Goal: Information Seeking & Learning: Learn about a topic

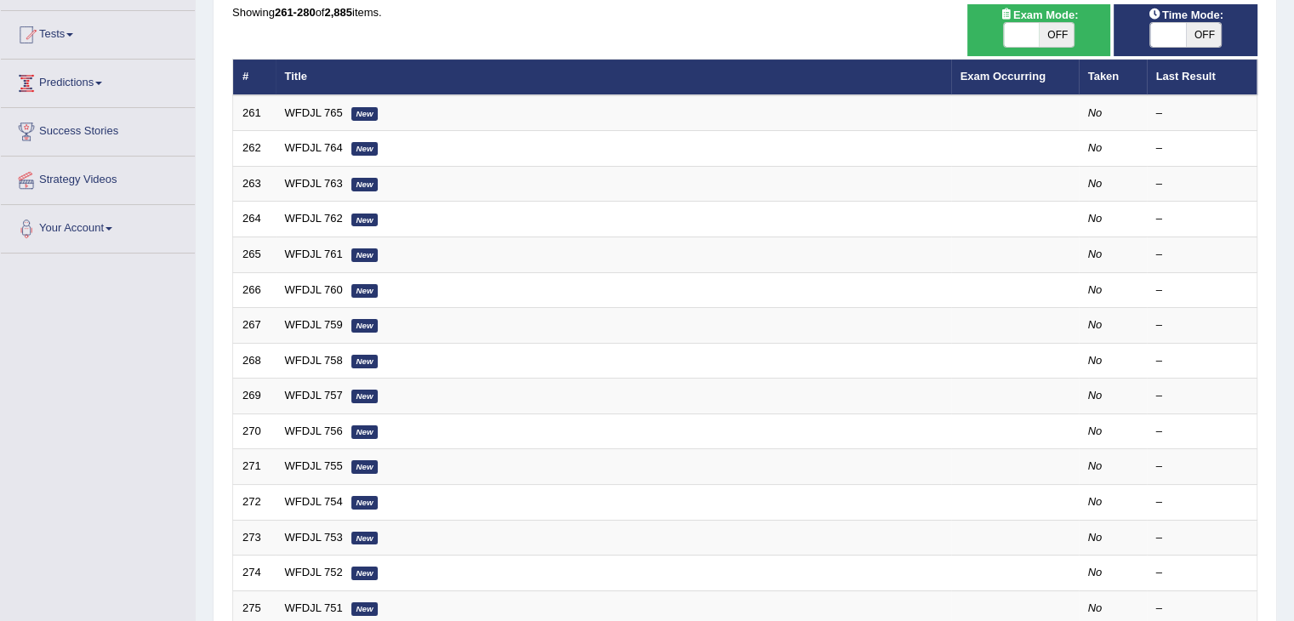
click at [77, 85] on link "Predictions" at bounding box center [98, 81] width 194 height 43
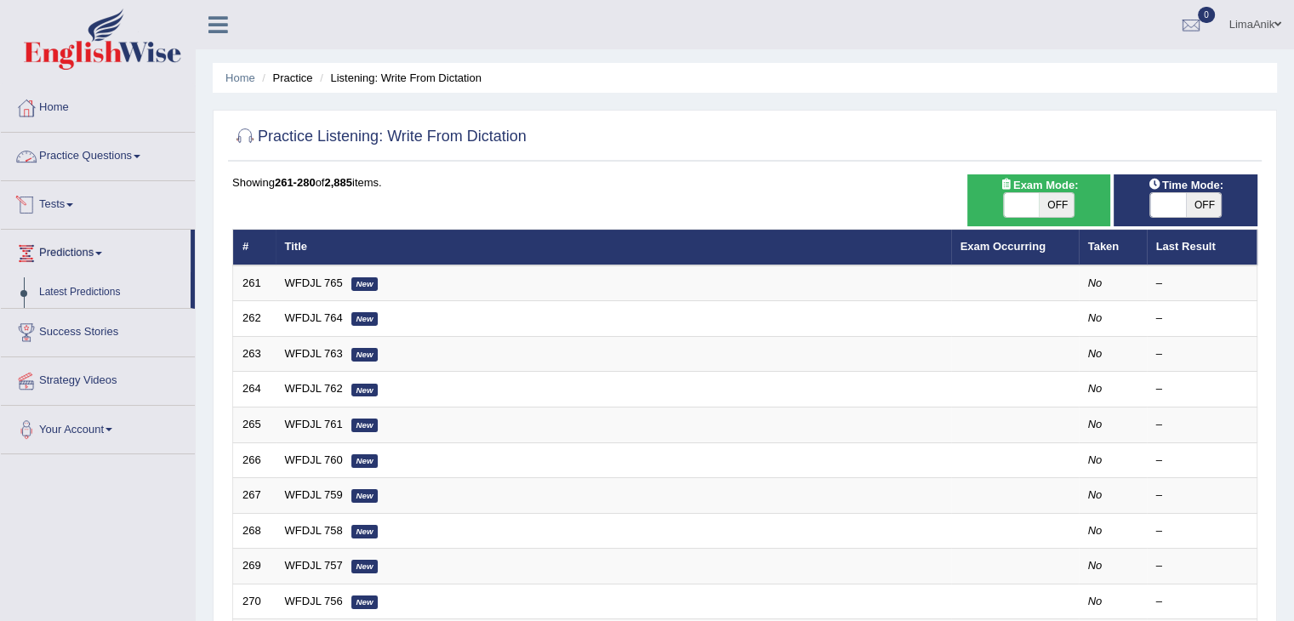
click at [99, 157] on link "Practice Questions" at bounding box center [98, 154] width 194 height 43
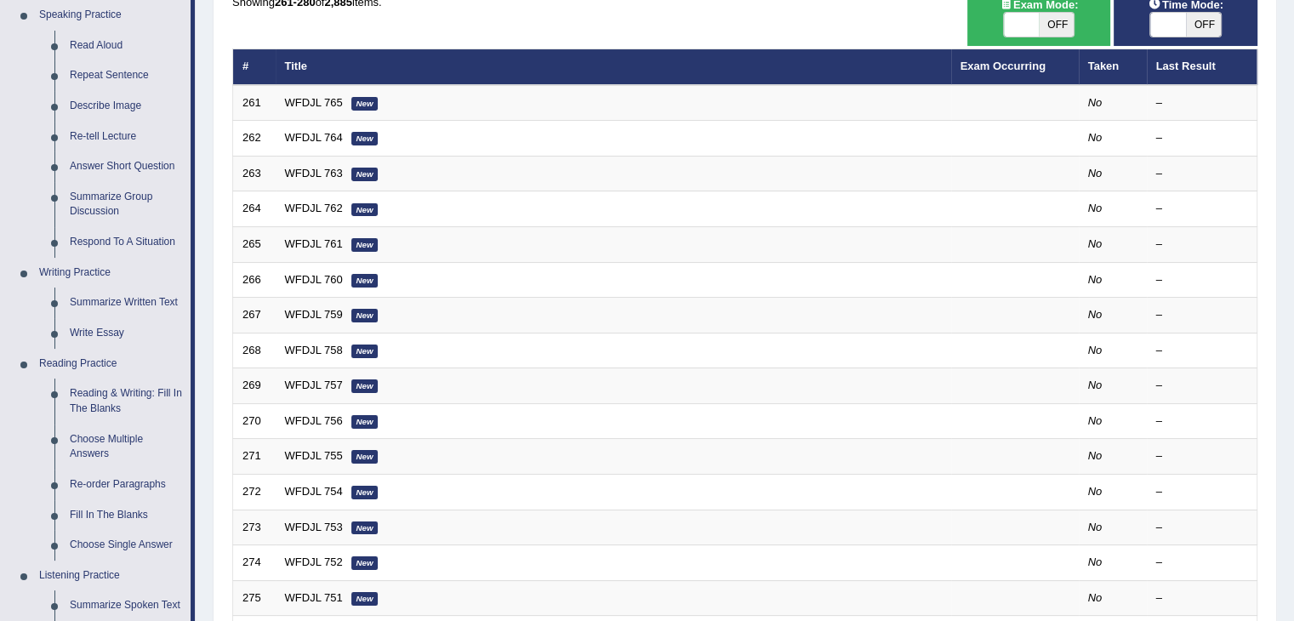
scroll to position [187, 0]
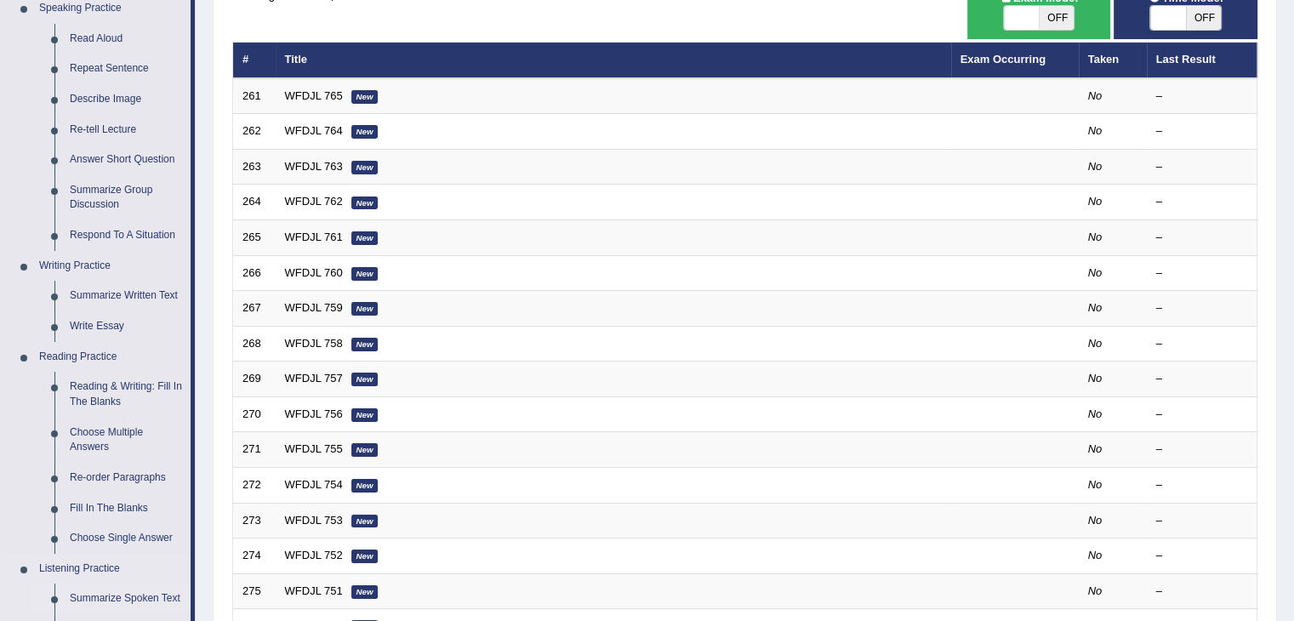
click at [119, 602] on link "Summarize Spoken Text" at bounding box center [126, 599] width 129 height 31
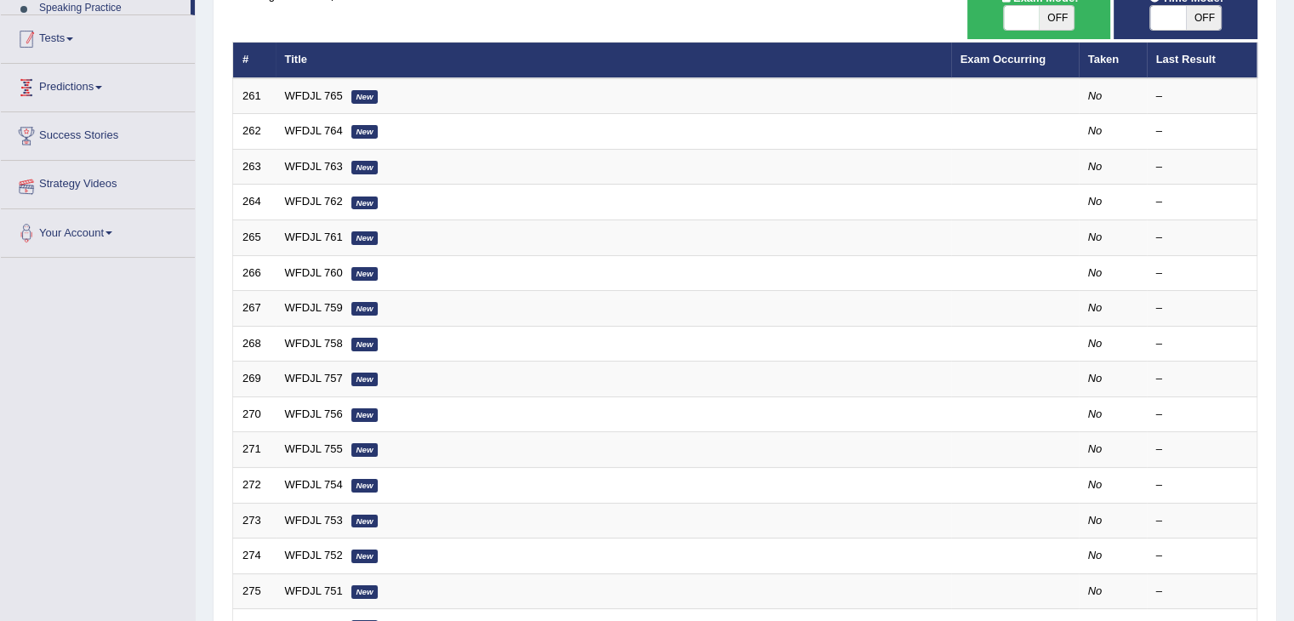
scroll to position [298, 0]
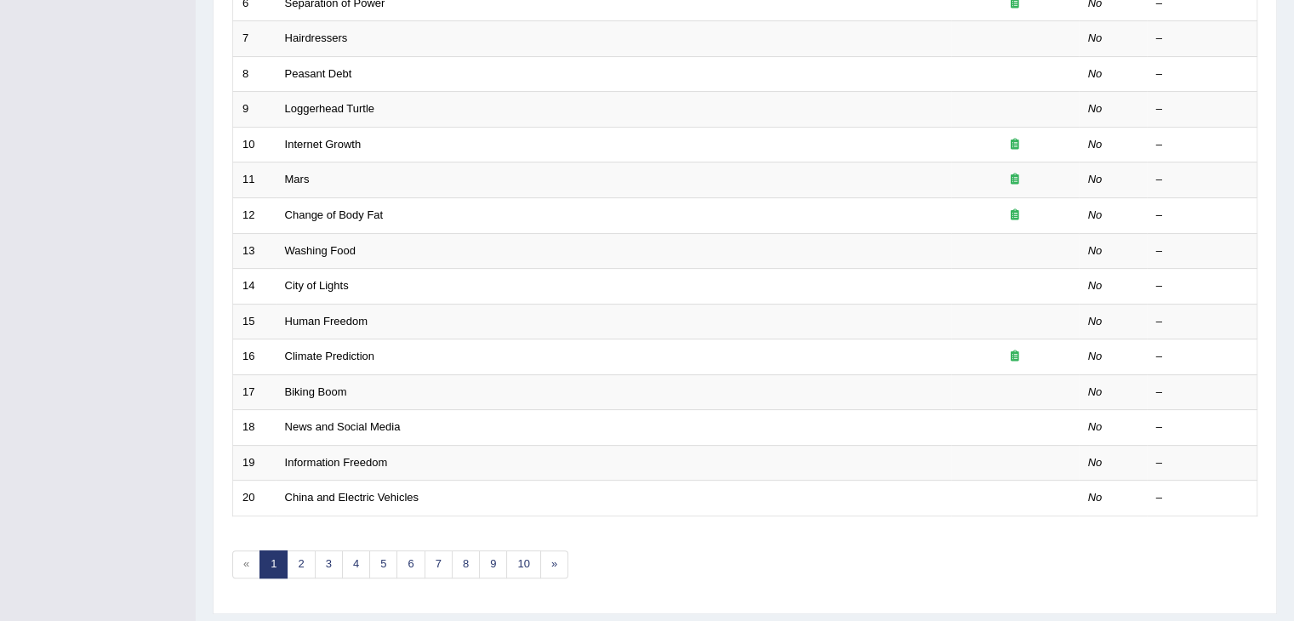
scroll to position [500, 0]
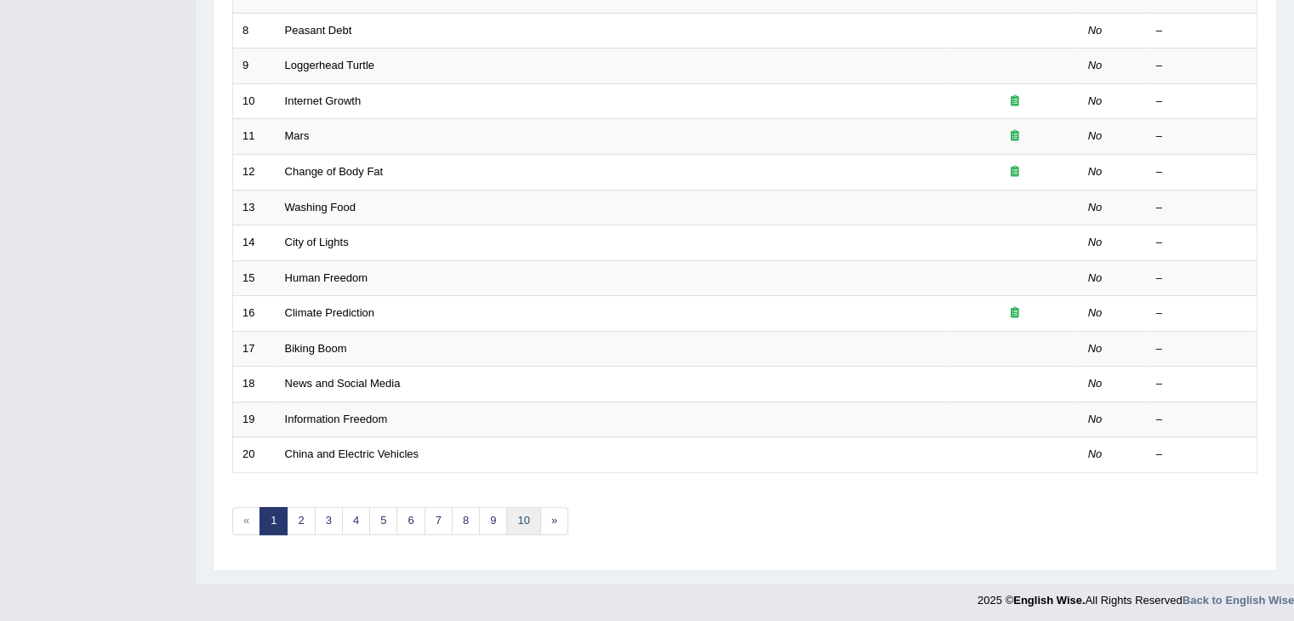
click at [521, 517] on link "10" at bounding box center [523, 521] width 34 height 28
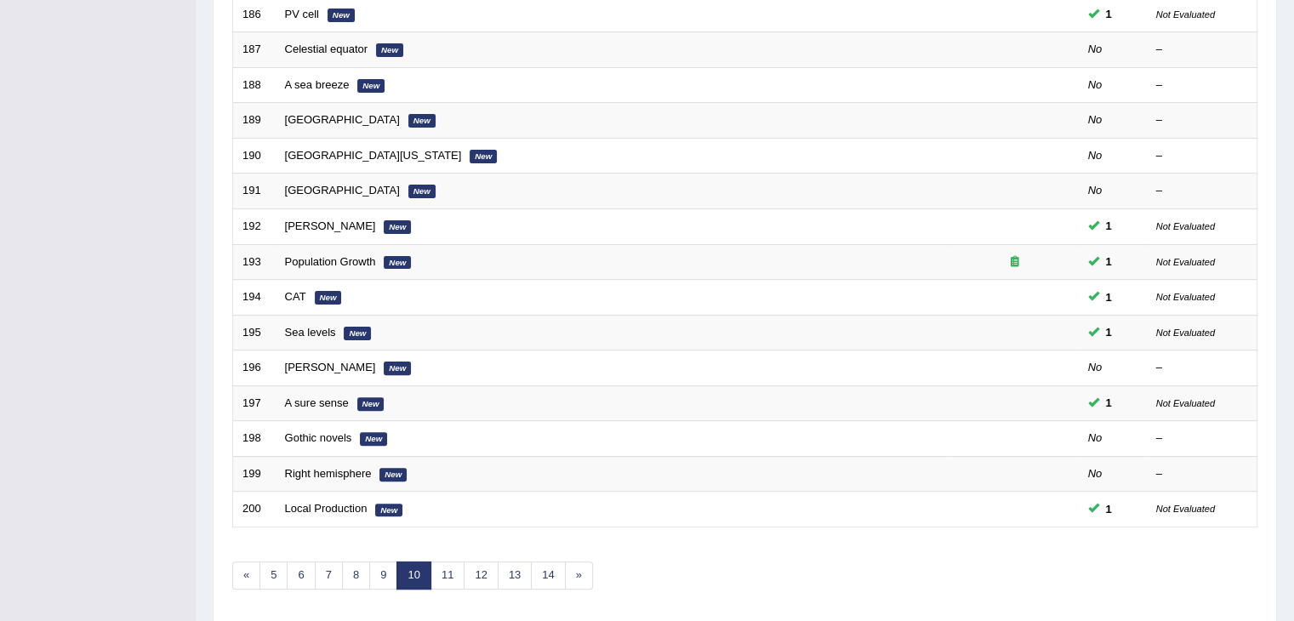
scroll to position [448, 0]
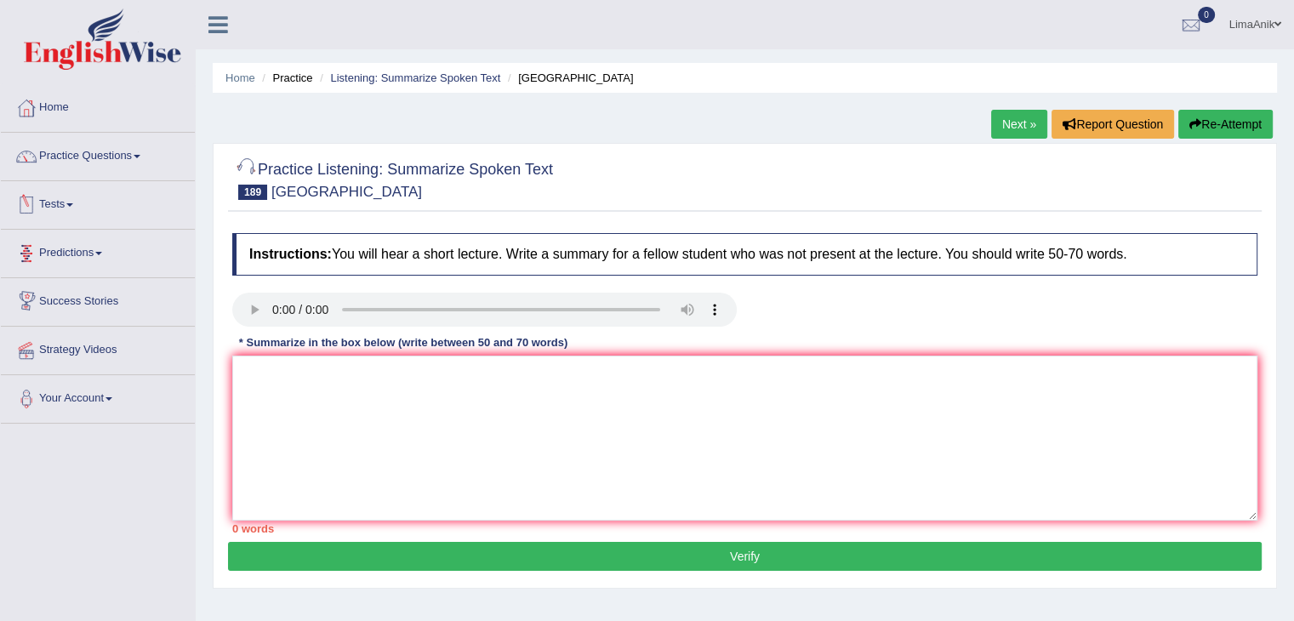
click at [306, 123] on div "Home Practice Listening: Summarize Spoken Text Luxembourg Next » Report Questio…" at bounding box center [745, 425] width 1099 height 851
click at [270, 384] on textarea at bounding box center [744, 438] width 1025 height 165
click at [432, 398] on textarea "The lecture discusses the topic" at bounding box center [744, 438] width 1025 height 165
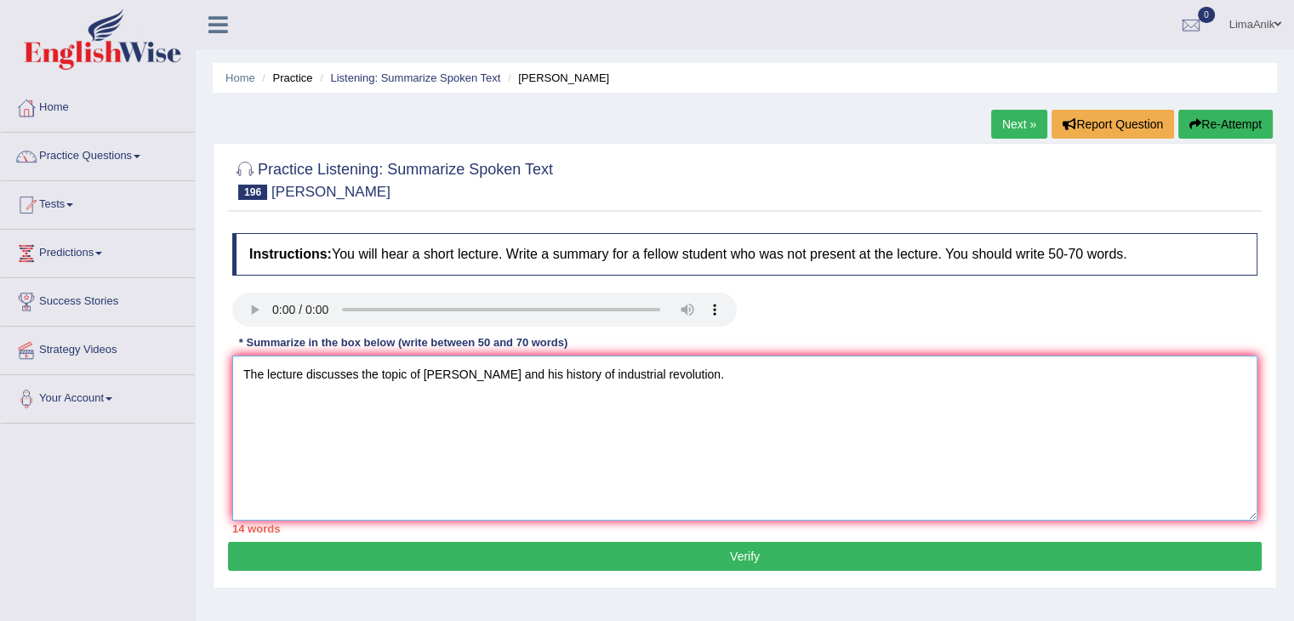
click at [751, 386] on textarea "The lecture discusses the topic of [PERSON_NAME] and his history of industrial …" at bounding box center [744, 438] width 1025 height 165
click at [861, 385] on textarea "The lecture discusses the topic of [PERSON_NAME] and his history of Industrial …" at bounding box center [744, 438] width 1025 height 165
click at [840, 381] on textarea "The lecture discusses the topic of [PERSON_NAME] and his history of the Industr…" at bounding box center [744, 438] width 1025 height 165
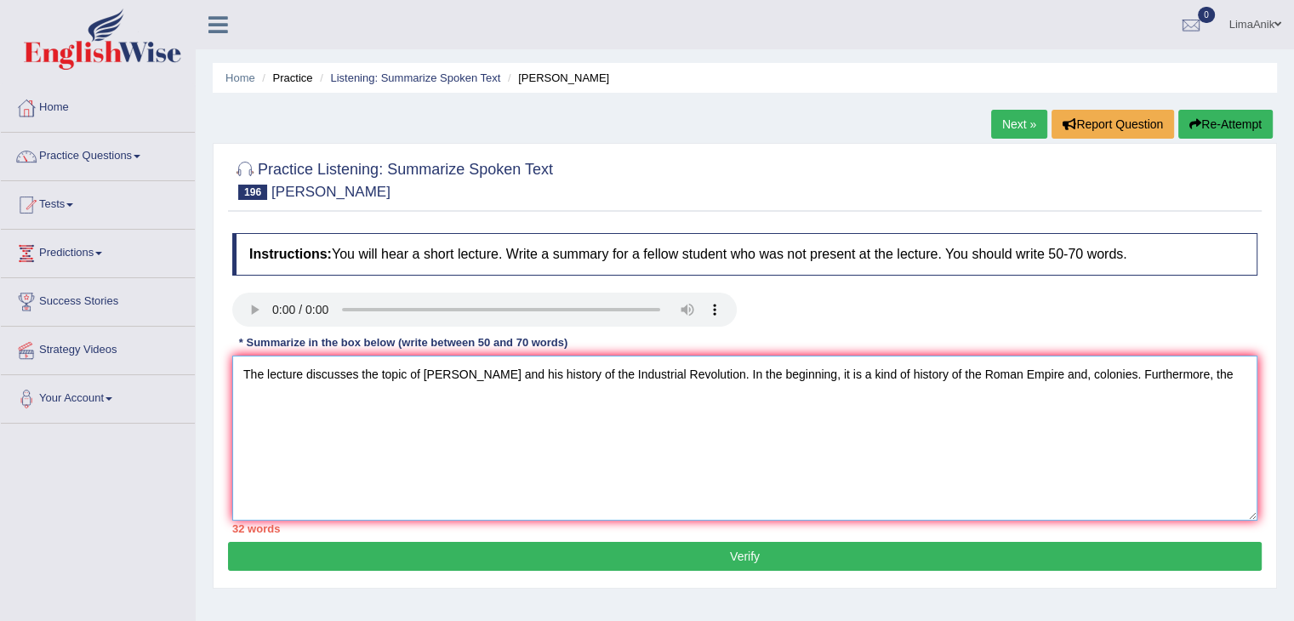
click at [1219, 385] on textarea "The lecture discusses the topic of [PERSON_NAME] and his history of the Industr…" at bounding box center [744, 438] width 1025 height 165
click at [302, 450] on textarea "The lecture discusses the topic of Adam Smith and his history of the Industrial…" at bounding box center [744, 438] width 1025 height 165
click at [603, 409] on textarea "The lecture discusses the topic of Adam Smith and his history of the Industrial…" at bounding box center [744, 438] width 1025 height 165
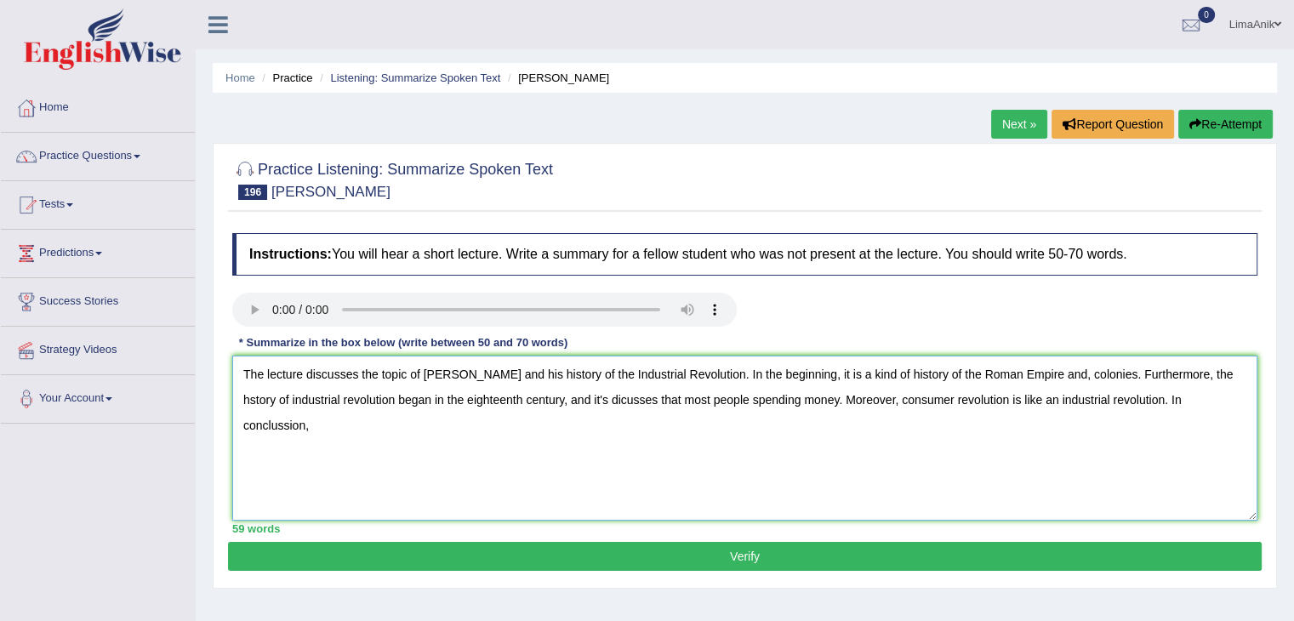
click at [1204, 406] on textarea "The lecture discusses the topic of Adam Smith and his history of the Industrial…" at bounding box center [744, 438] width 1025 height 165
click at [429, 419] on textarea "The lecture discusses the topic of Adam Smith and his history of the Industrial…" at bounding box center [744, 438] width 1025 height 165
click at [360, 451] on textarea "The lecture discusses the topic of Adam Smith and his history of the Industrial…" at bounding box center [744, 438] width 1025 height 165
click at [416, 426] on textarea "The lecture discusses the topic of Adam Smith and his history of the Industrial…" at bounding box center [744, 438] width 1025 height 165
click at [1033, 376] on textarea "The lecture discusses the topic of Adam Smith and his history of the Industrial…" at bounding box center [744, 438] width 1025 height 165
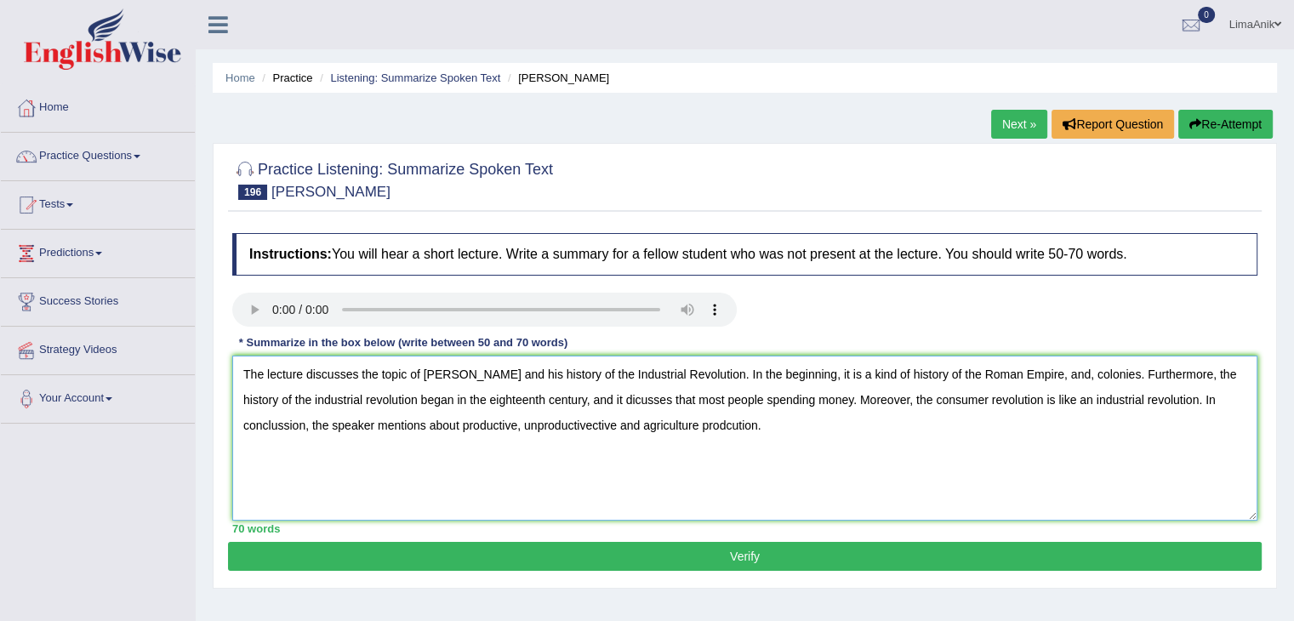
click at [1058, 376] on textarea "The lecture discusses the topic of Adam Smith and his history of the Industrial…" at bounding box center [744, 438] width 1025 height 165
type textarea "The lecture discusses the topic of Adam Smith and his history of the Industrial…"
click at [668, 567] on button "Verify" at bounding box center [745, 556] width 1034 height 29
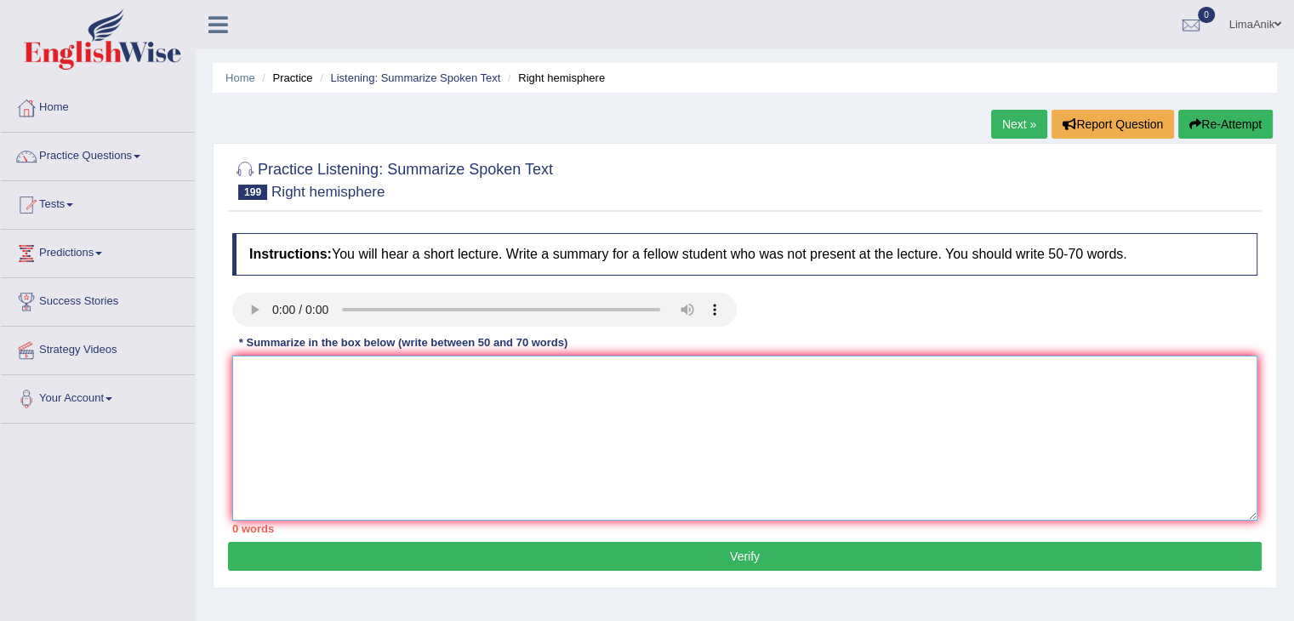
click at [396, 396] on textarea at bounding box center [744, 438] width 1025 height 165
click at [276, 382] on textarea at bounding box center [744, 438] width 1025 height 165
type textarea "t"
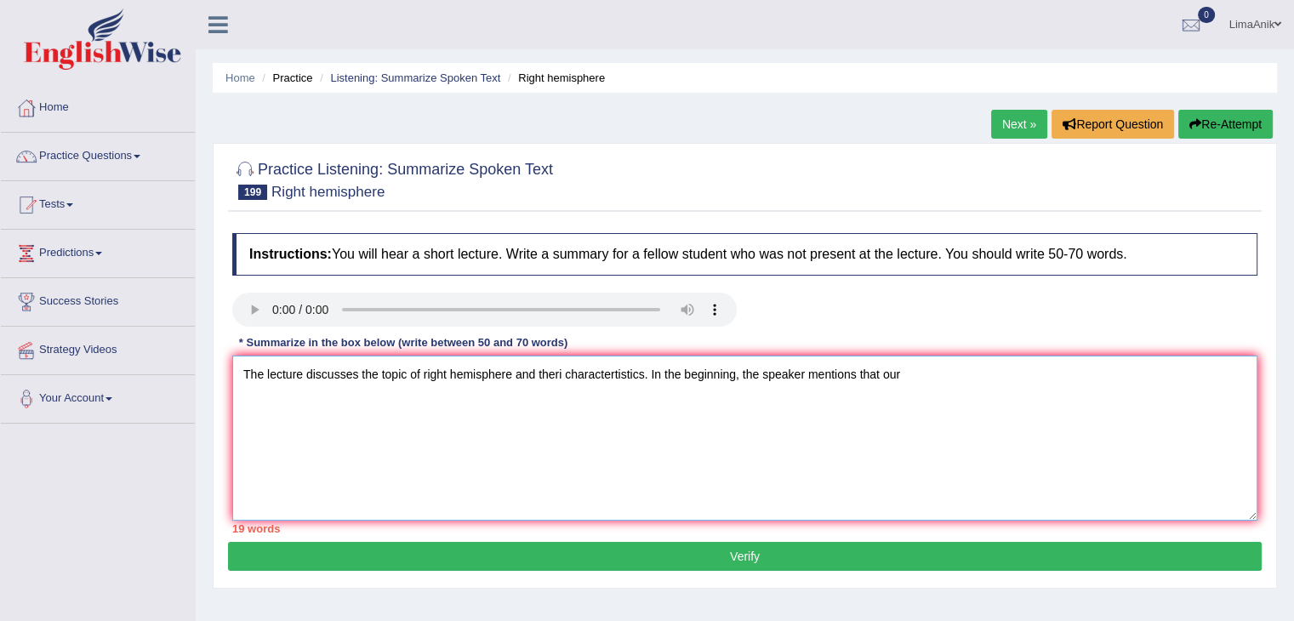
click at [565, 423] on textarea "The lecture discusses the topic of right hemisphere and theri charactertistics.…" at bounding box center [744, 438] width 1025 height 165
click at [606, 378] on textarea "The lecture discusses the topic of right hemisphere and its charactertistics. I…" at bounding box center [744, 438] width 1025 height 165
click at [931, 373] on textarea "The lecture discusses the topic of the right hemisphere and its characteristics…" at bounding box center [744, 438] width 1025 height 165
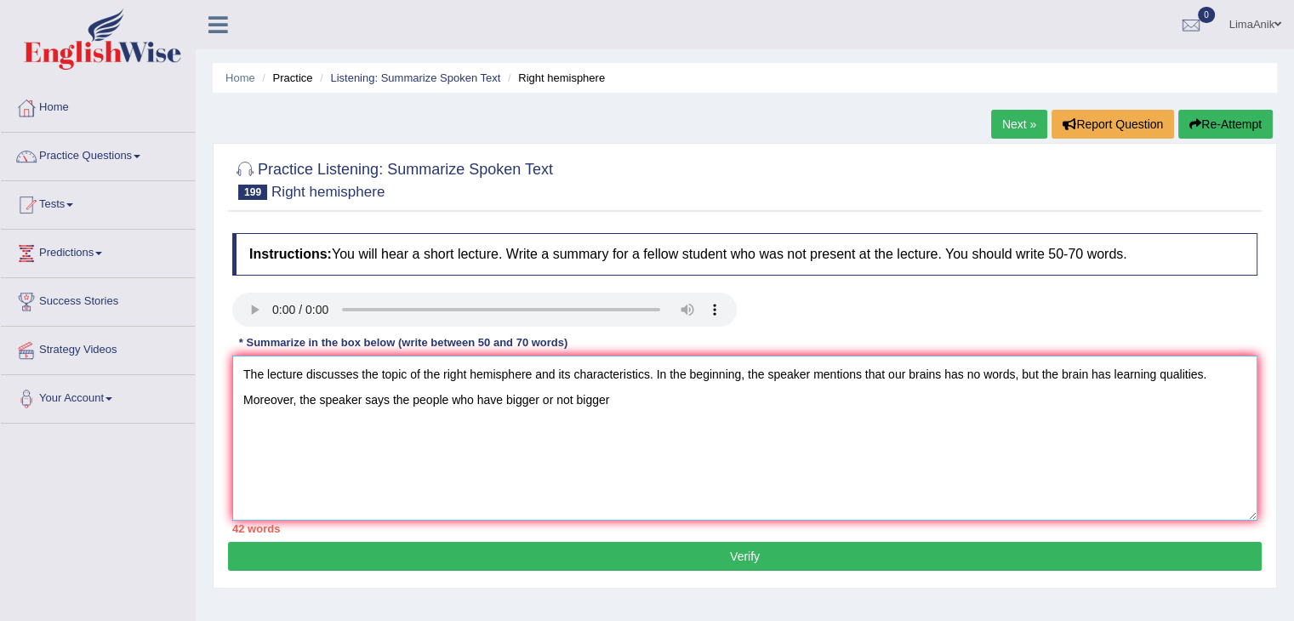
click at [629, 405] on textarea "The lecture discusses the topic of the right hemisphere and its characteristics…" at bounding box center [744, 438] width 1025 height 165
click at [818, 403] on textarea "The lecture discusses the topic of the right hemisphere and its characteristics…" at bounding box center [744, 438] width 1025 height 165
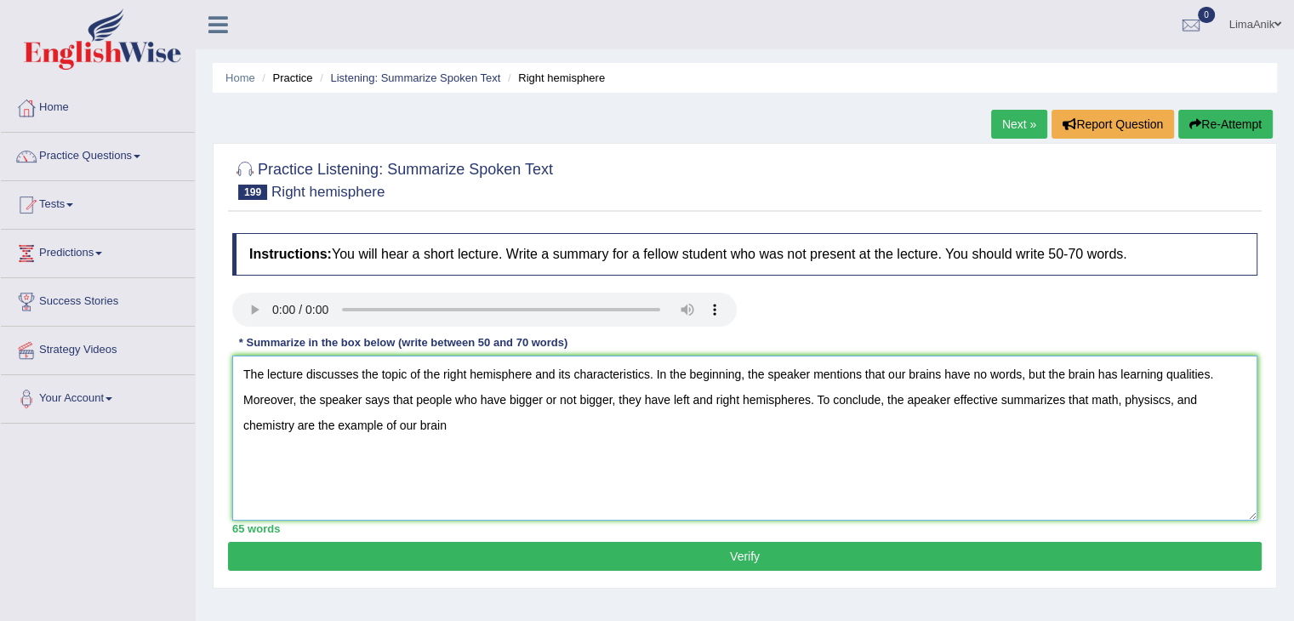
click at [387, 423] on textarea "The lecture discusses the topic of the right hemisphere and its characteristics…" at bounding box center [744, 438] width 1025 height 165
click at [394, 428] on textarea "The lecture discusses the topic of the right hemisphere and its characteristics…" at bounding box center [744, 438] width 1025 height 165
click at [297, 430] on textarea "The lecture discusses the topic of the right hemisphere and its characteristics…" at bounding box center [744, 438] width 1025 height 165
click at [500, 422] on textarea "The lecture discusses the topic of the right hemisphere and its characteristics…" at bounding box center [744, 438] width 1025 height 165
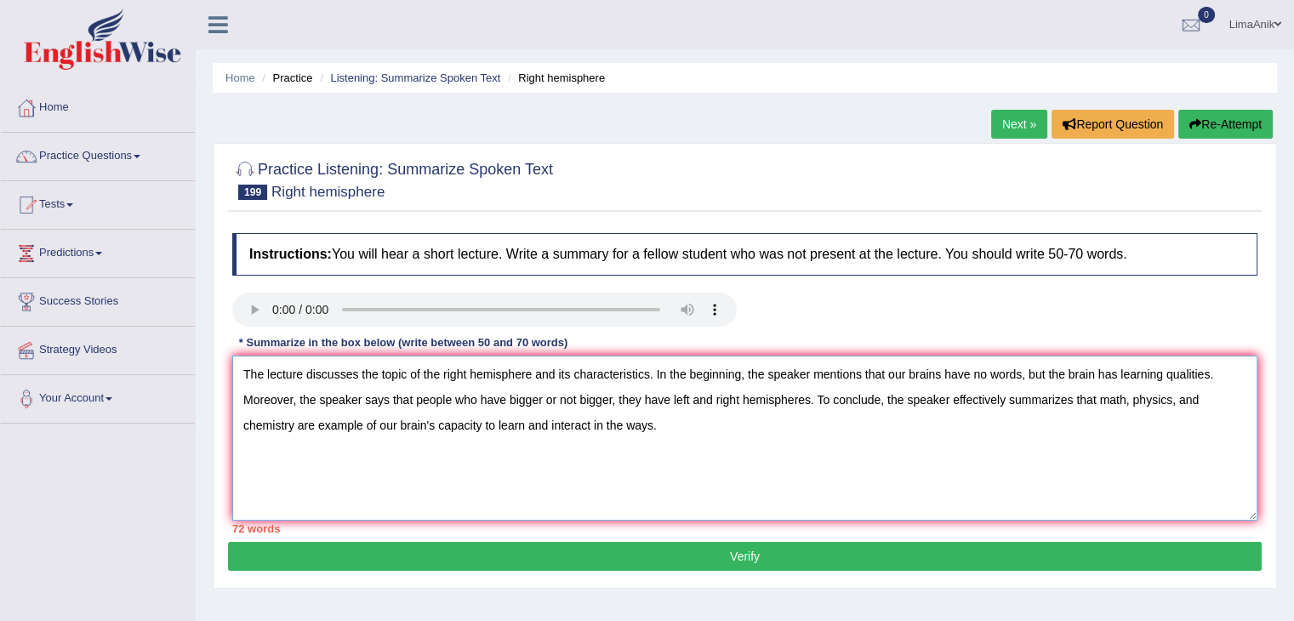
click at [695, 443] on textarea "The lecture discusses the topic of the right hemisphere and its characteristics…" at bounding box center [744, 438] width 1025 height 165
click at [413, 403] on textarea "The lecture discusses the topic of the right hemisphere and its characteristics…" at bounding box center [744, 438] width 1025 height 165
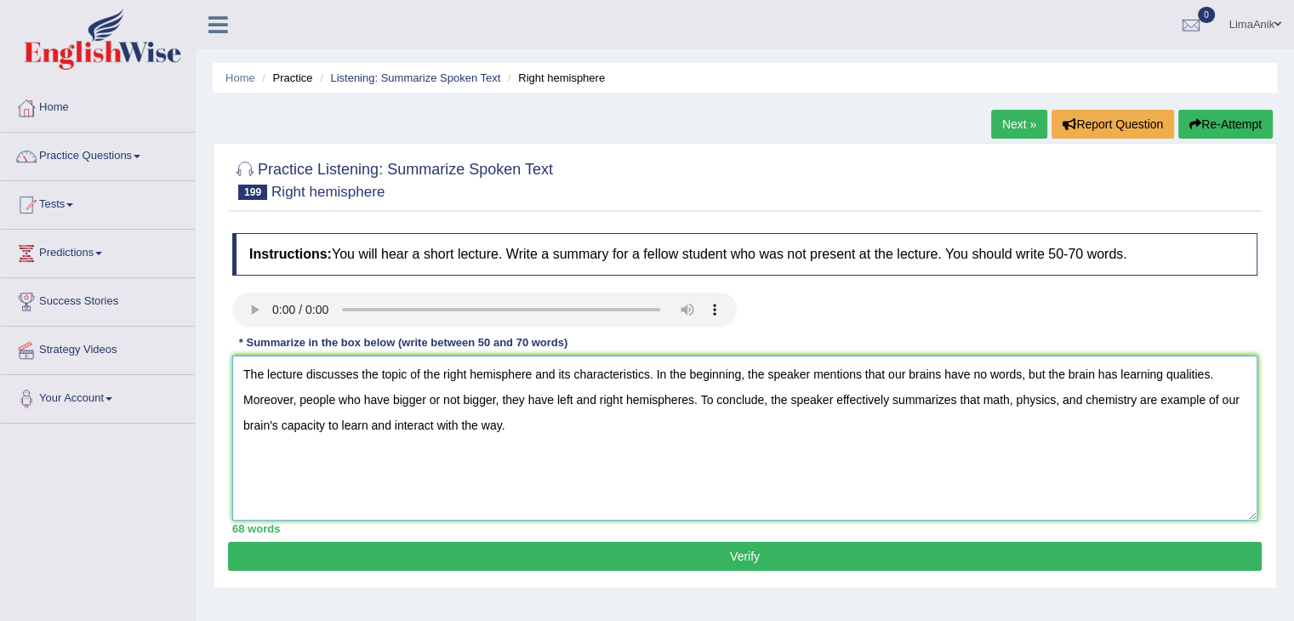
click at [547, 441] on textarea "The lecture discusses the topic of the right hemisphere and its characteristics…" at bounding box center [744, 438] width 1025 height 165
click at [388, 431] on textarea "The lecture discusses the topic of the right hemisphere and its characteristics…" at bounding box center [744, 438] width 1025 height 165
click at [591, 449] on textarea "The lecture discusses the topic of the right hemisphere and its characteristics…" at bounding box center [744, 438] width 1025 height 165
click at [696, 408] on textarea "The lecture discusses the topic of the right hemisphere and its characteristics…" at bounding box center [744, 438] width 1025 height 165
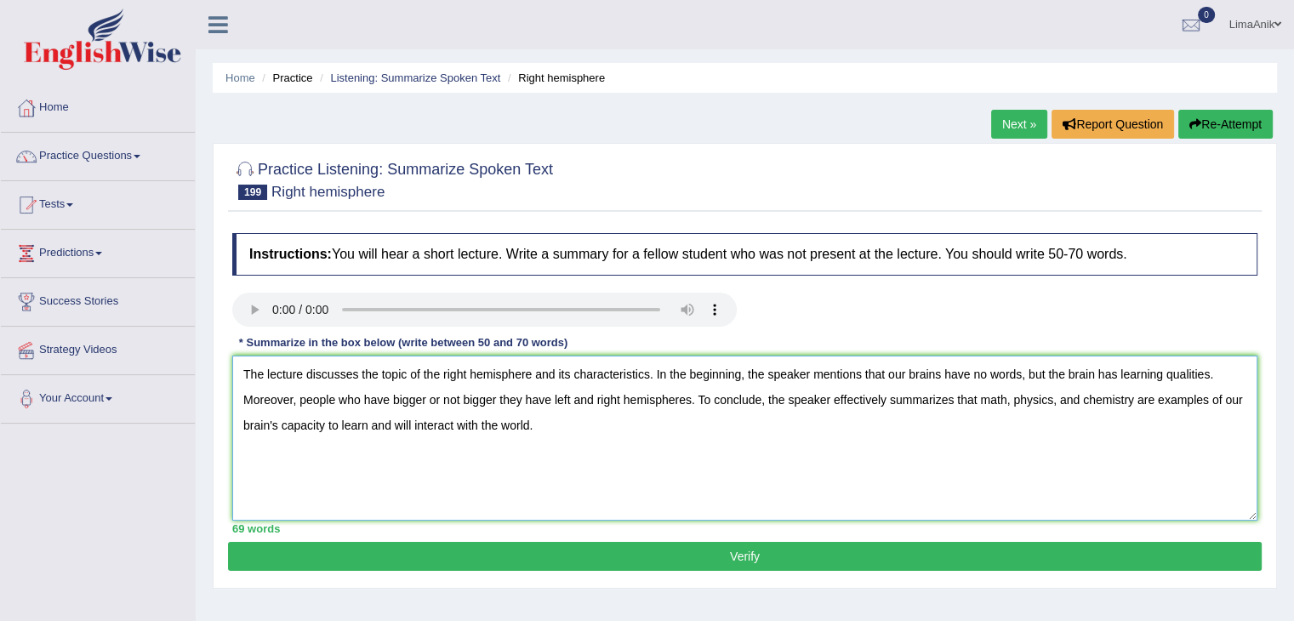
type textarea "The lecture discusses the topic of the right hemisphere and its characteristics…"
click at [694, 544] on button "Verify" at bounding box center [745, 556] width 1034 height 29
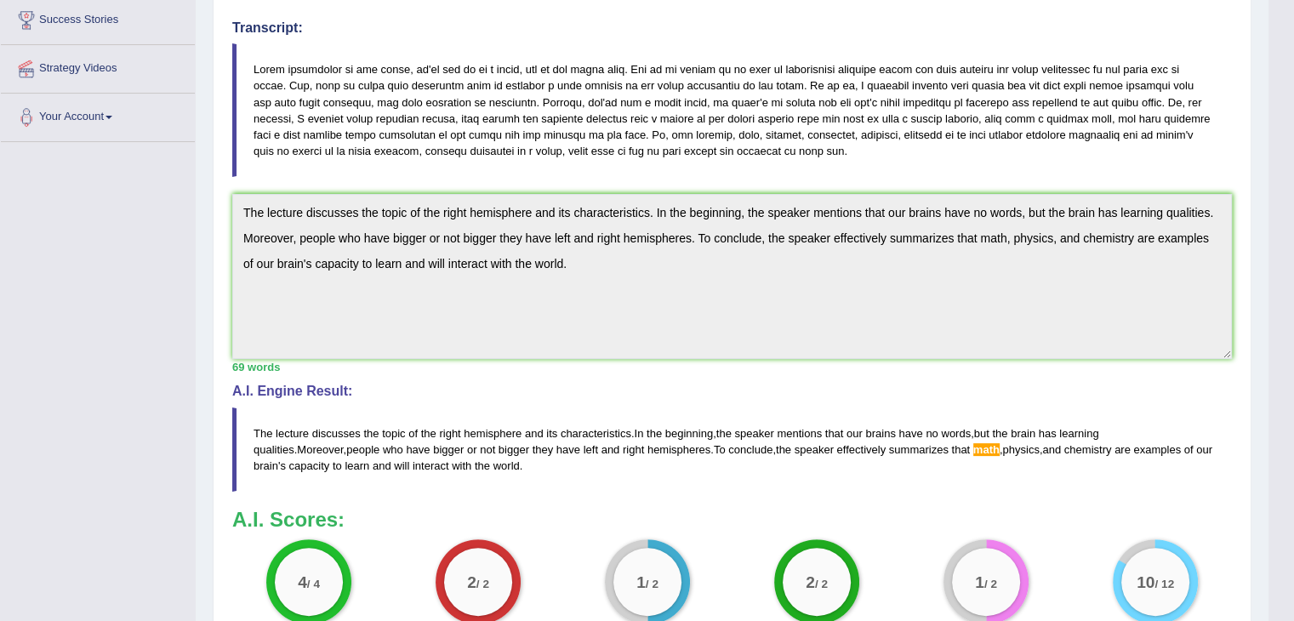
scroll to position [334, 0]
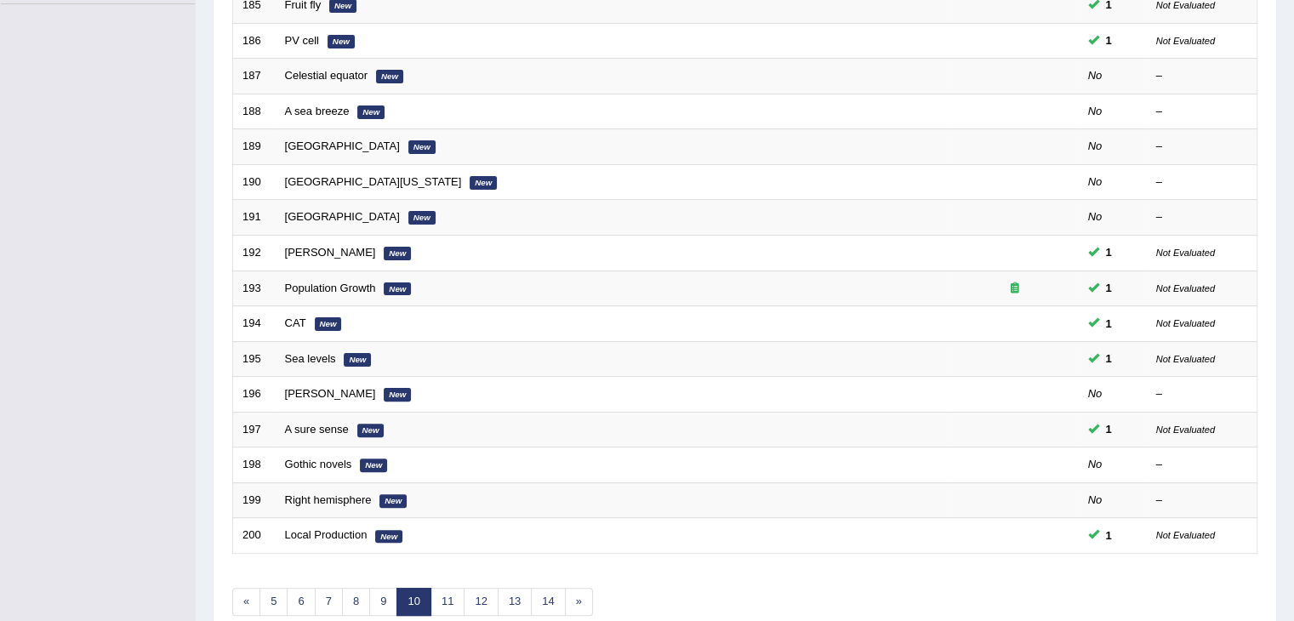
scroll to position [500, 0]
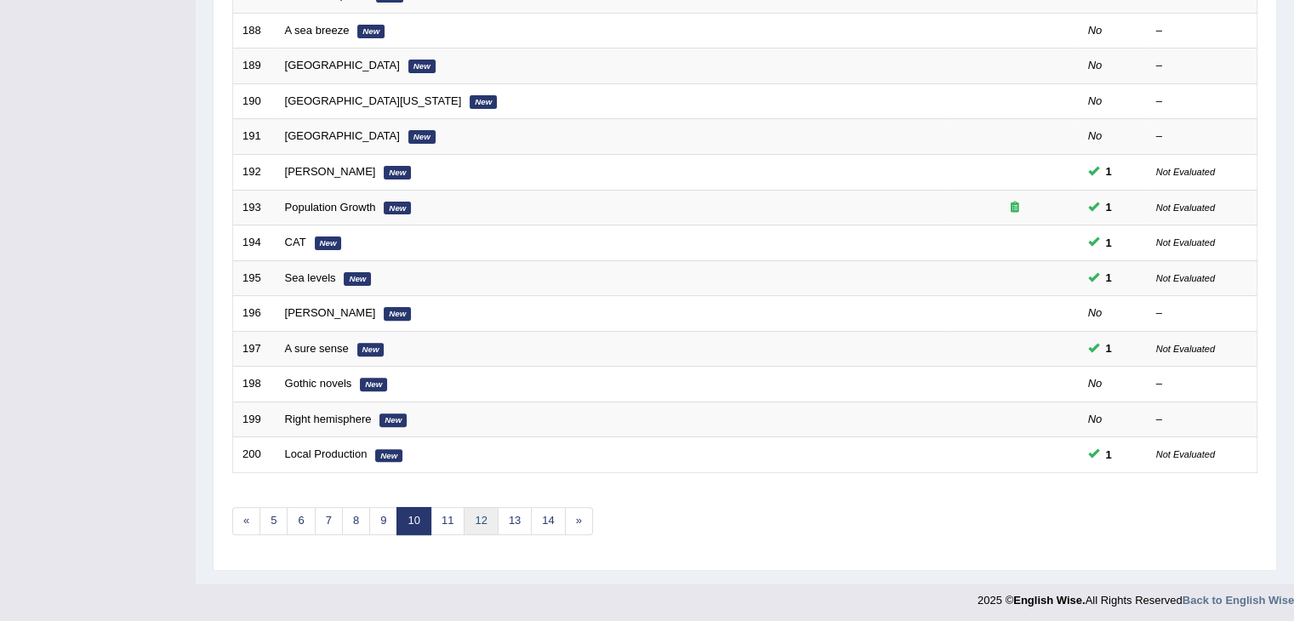
click at [470, 508] on link "12" at bounding box center [481, 521] width 34 height 28
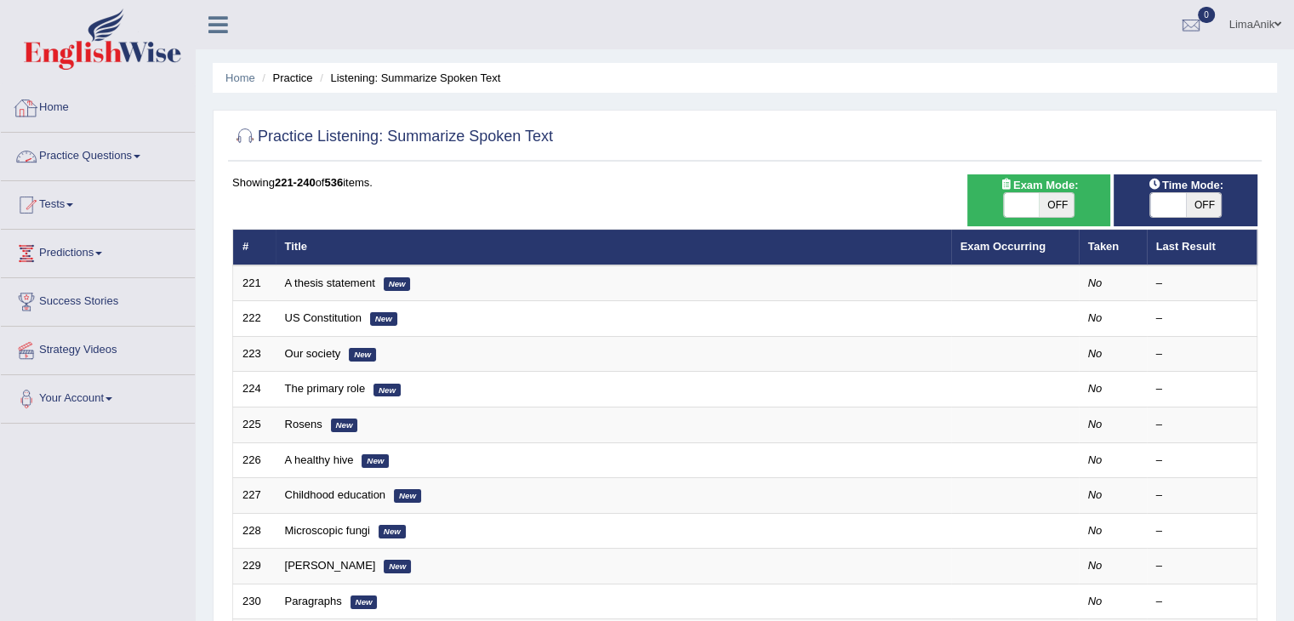
click at [91, 147] on link "Practice Questions" at bounding box center [98, 154] width 194 height 43
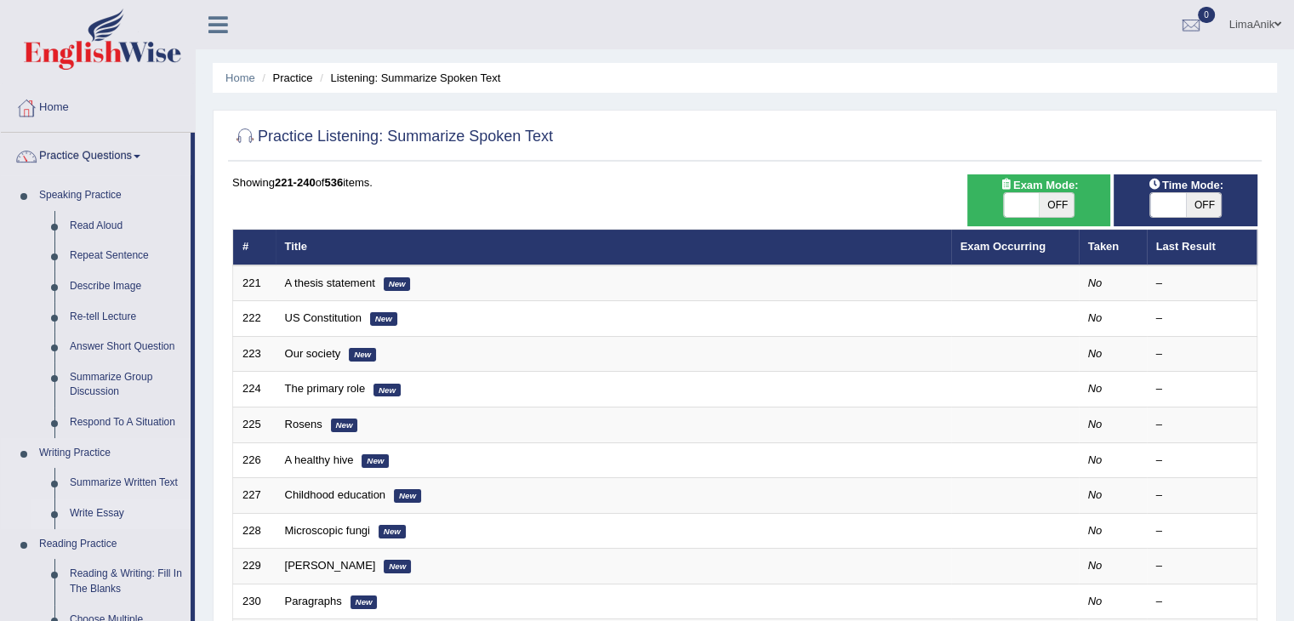
click at [103, 508] on link "Write Essay" at bounding box center [126, 514] width 129 height 31
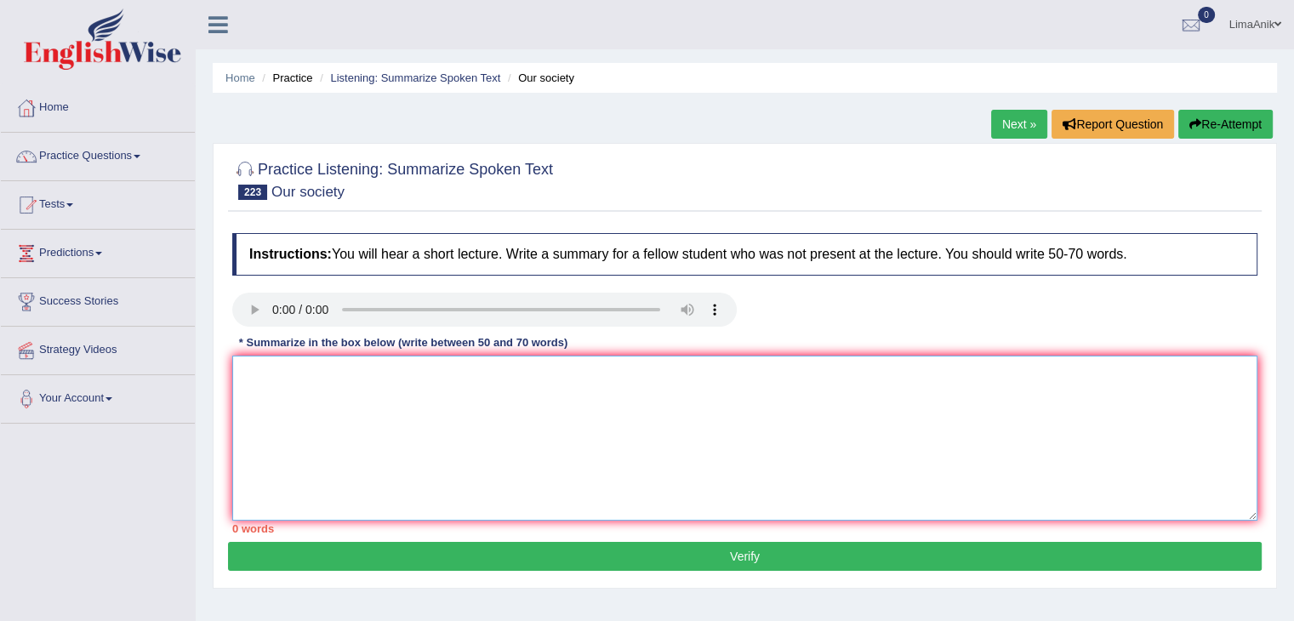
click at [305, 371] on textarea at bounding box center [744, 438] width 1025 height 165
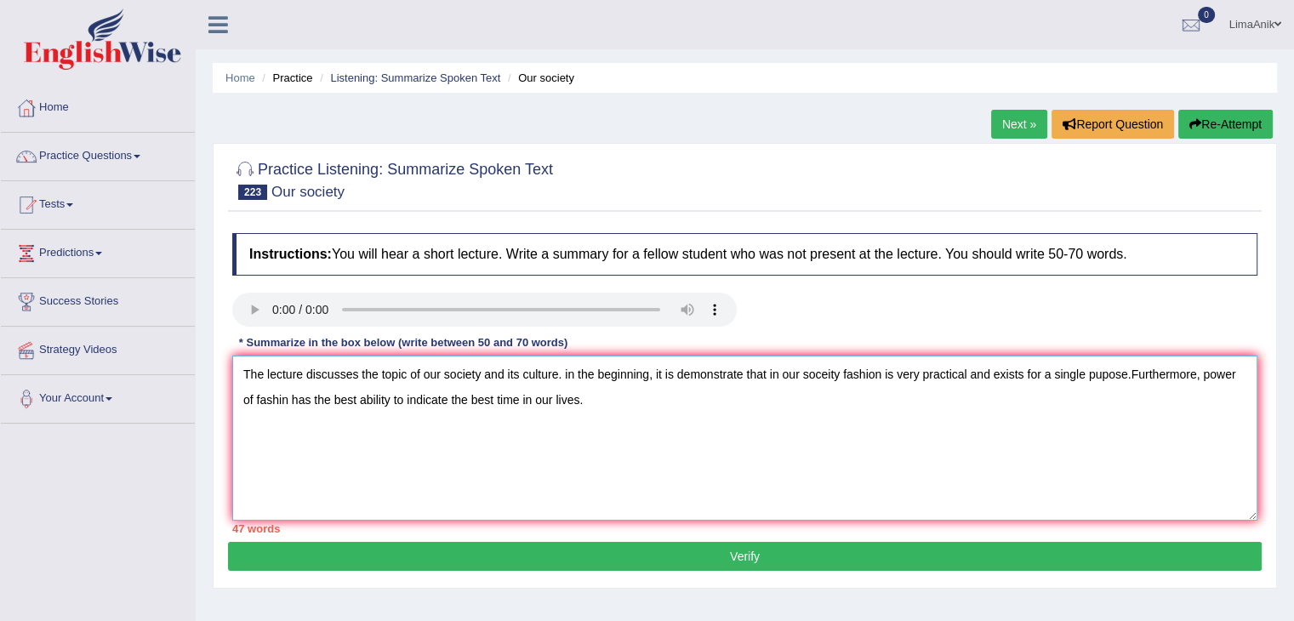
click at [568, 374] on textarea "The lecture discusses the topic of our society and its culture. in the beginnin…" at bounding box center [744, 438] width 1025 height 165
click at [688, 401] on textarea "The lecture discusses the topic of our society and its culture. In the beginnin…" at bounding box center [744, 438] width 1025 height 165
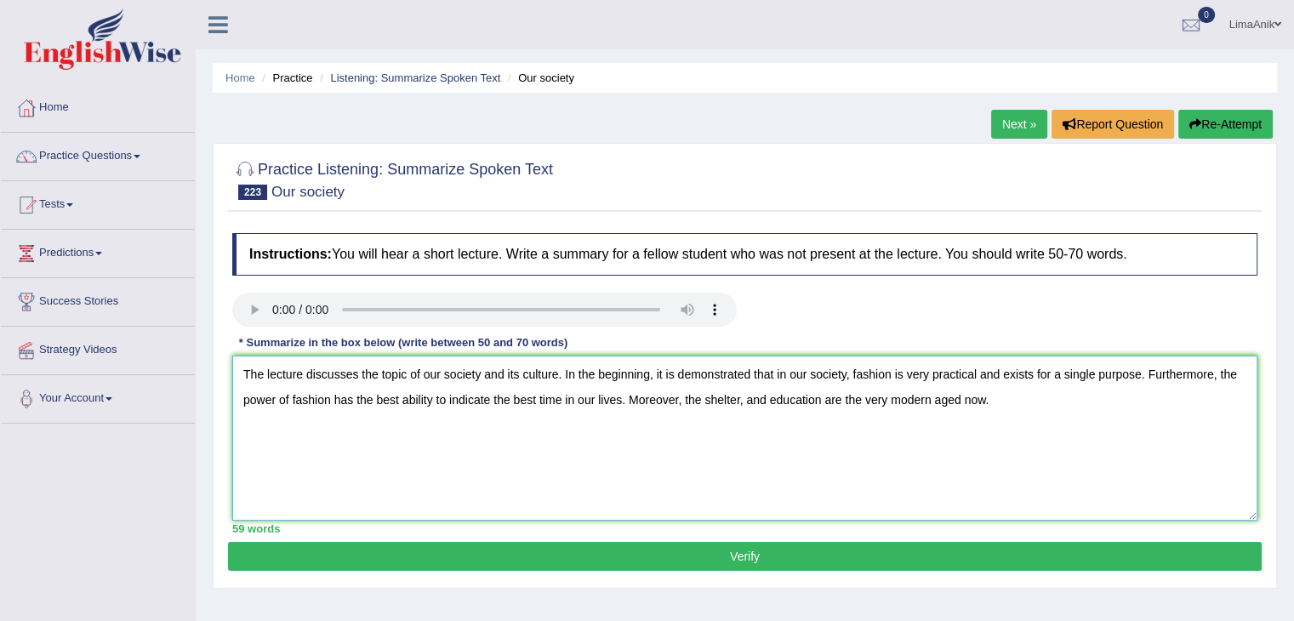
click at [994, 407] on textarea "The lecture discusses the topic of our society and its culture. In the beginnin…" at bounding box center [744, 438] width 1025 height 165
click at [984, 415] on textarea "The lecture discusses the topic of our society and its culture. In the beginnin…" at bounding box center [744, 438] width 1025 height 165
click at [1084, 405] on textarea "The lecture discusses the topic of our society and its culture. In the beginnin…" at bounding box center [744, 438] width 1025 height 165
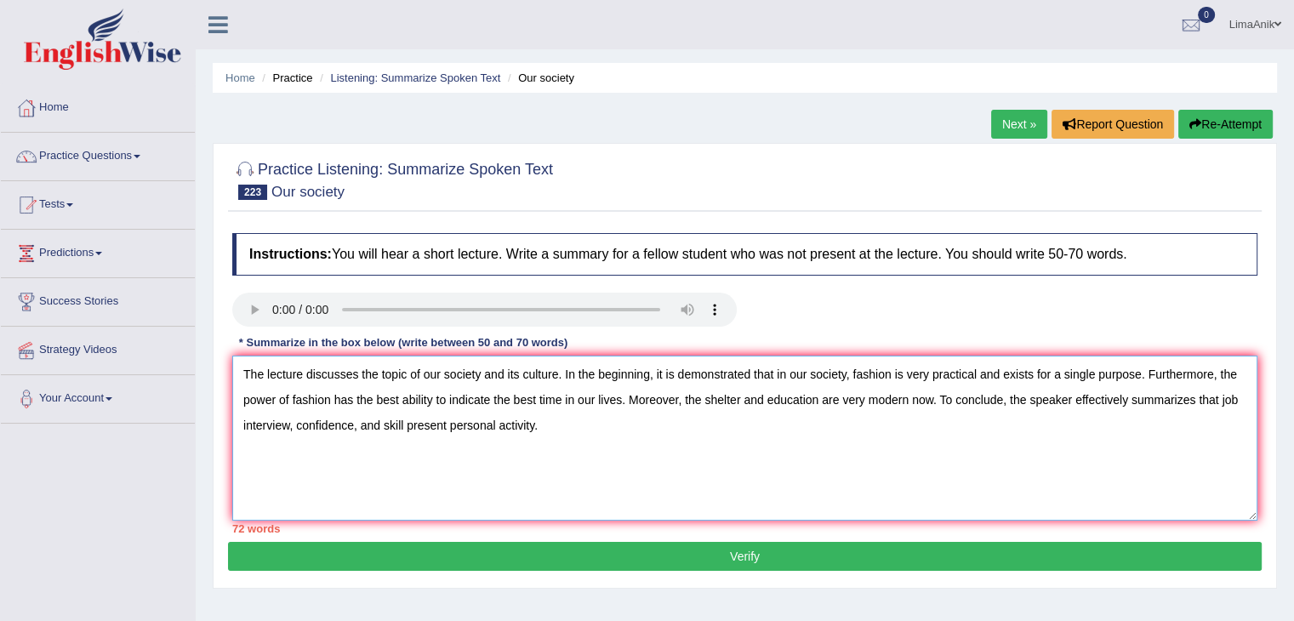
click at [583, 427] on textarea "The lecture discusses the topic of our society and its culture. In the beginnin…" at bounding box center [744, 438] width 1025 height 165
click at [850, 380] on textarea "The lecture discusses the topic of our society and its culture. In the beginnin…" at bounding box center [744, 438] width 1025 height 165
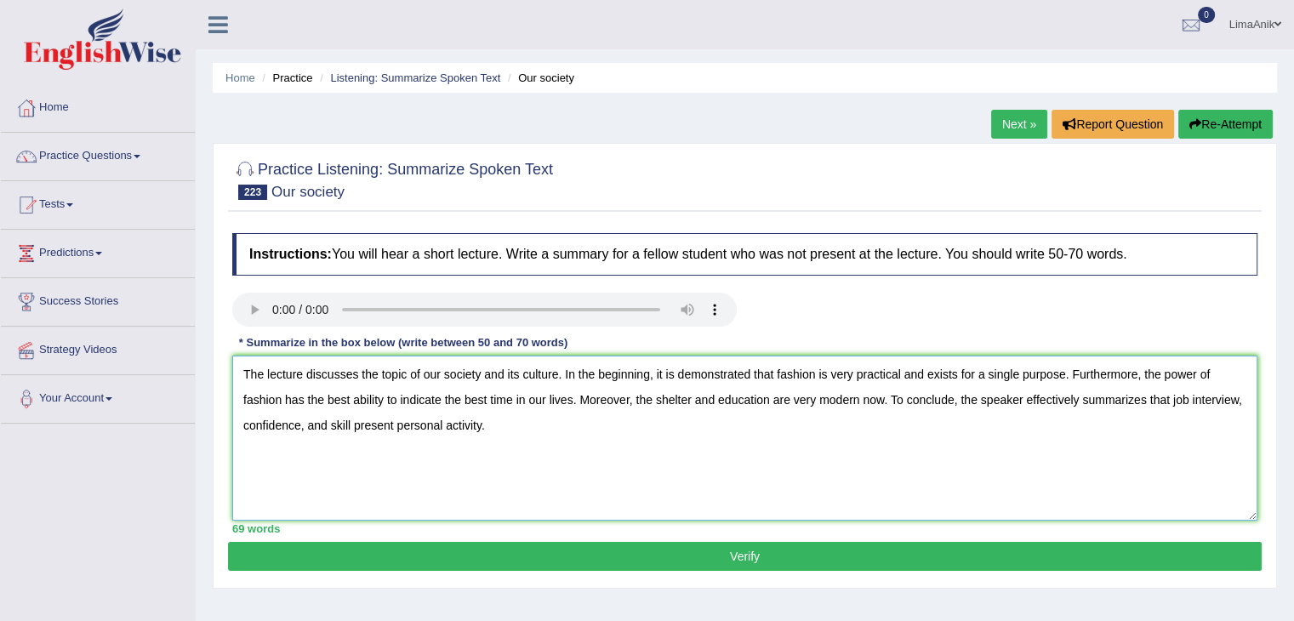
click at [691, 403] on textarea "The lecture discusses the topic of our society and its culture. In the beginnin…" at bounding box center [744, 438] width 1025 height 165
click at [777, 399] on textarea "The lecture discusses the topic of our society and its culture. In the beginnin…" at bounding box center [744, 438] width 1025 height 165
click at [722, 441] on textarea "The lecture discusses the topic of our society and its culture. In the beginnin…" at bounding box center [744, 438] width 1025 height 165
click at [831, 409] on textarea "The lecture discusses the topic of our society and its culture. In the beginnin…" at bounding box center [744, 438] width 1025 height 165
click at [694, 401] on textarea "The lecture discusses the topic of our society and its culture. In the beginnin…" at bounding box center [744, 438] width 1025 height 165
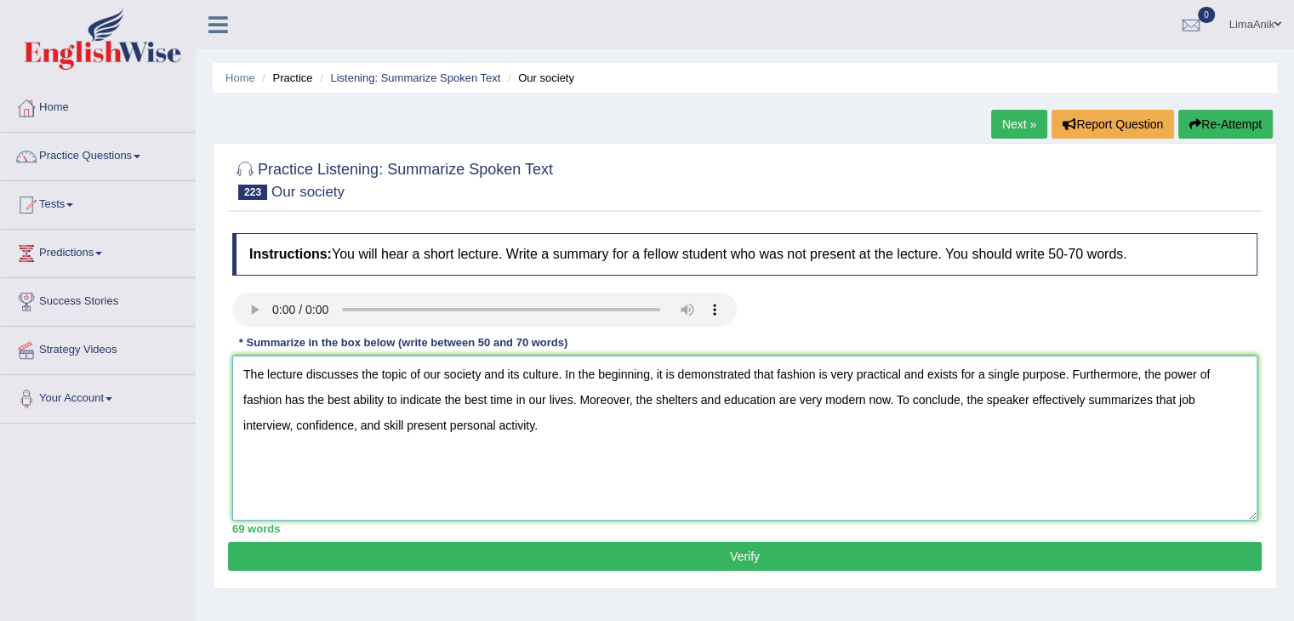
click at [713, 427] on textarea "The lecture discusses the topic of our society and its culture. In the beginnin…" at bounding box center [744, 438] width 1025 height 165
type textarea "The lecture discusses the topic of our society and its culture. In the beginnin…"
click at [647, 549] on button "Verify" at bounding box center [745, 556] width 1034 height 29
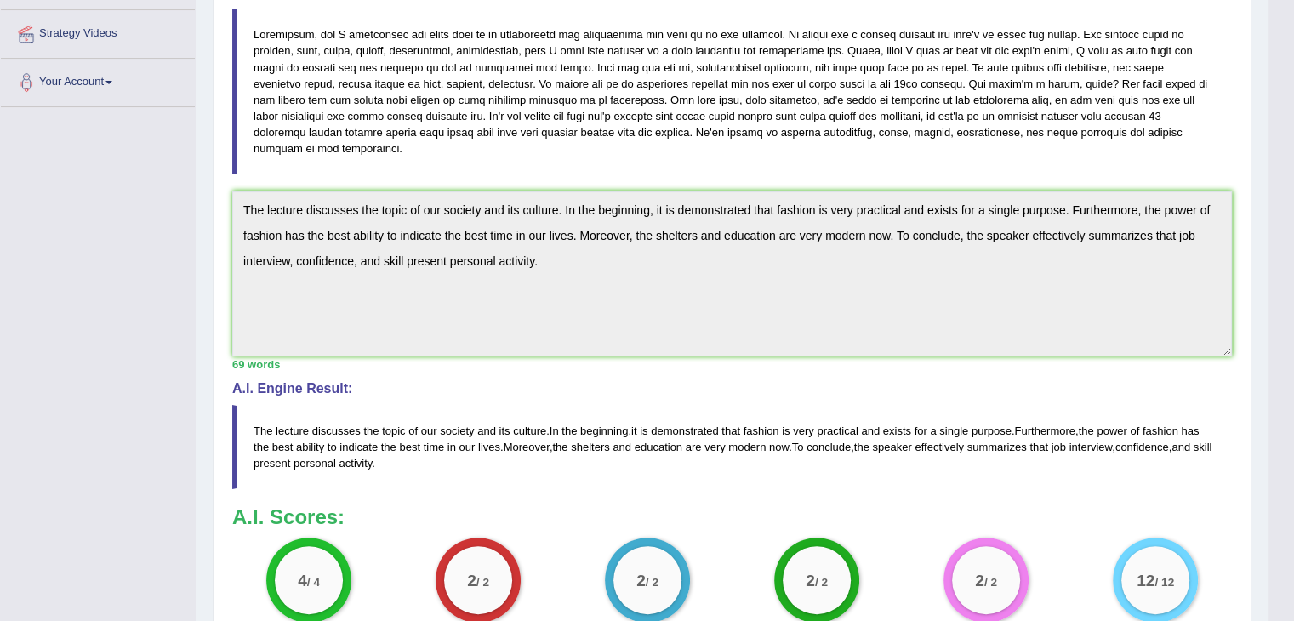
scroll to position [320, 0]
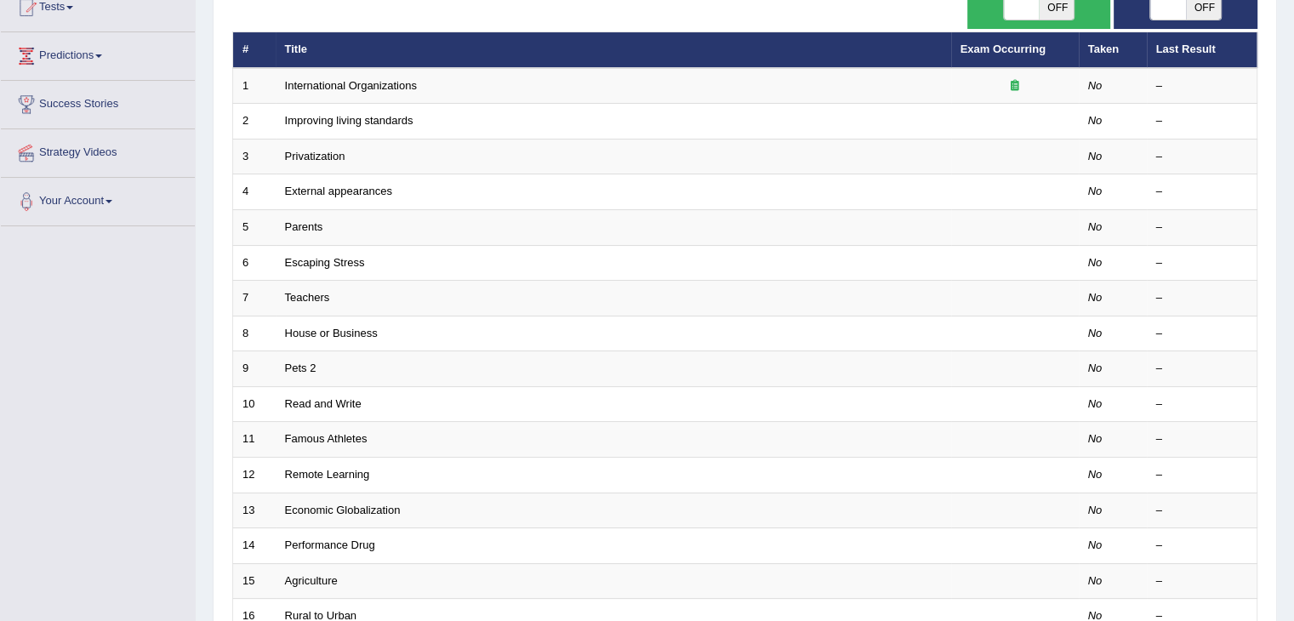
scroll to position [460, 0]
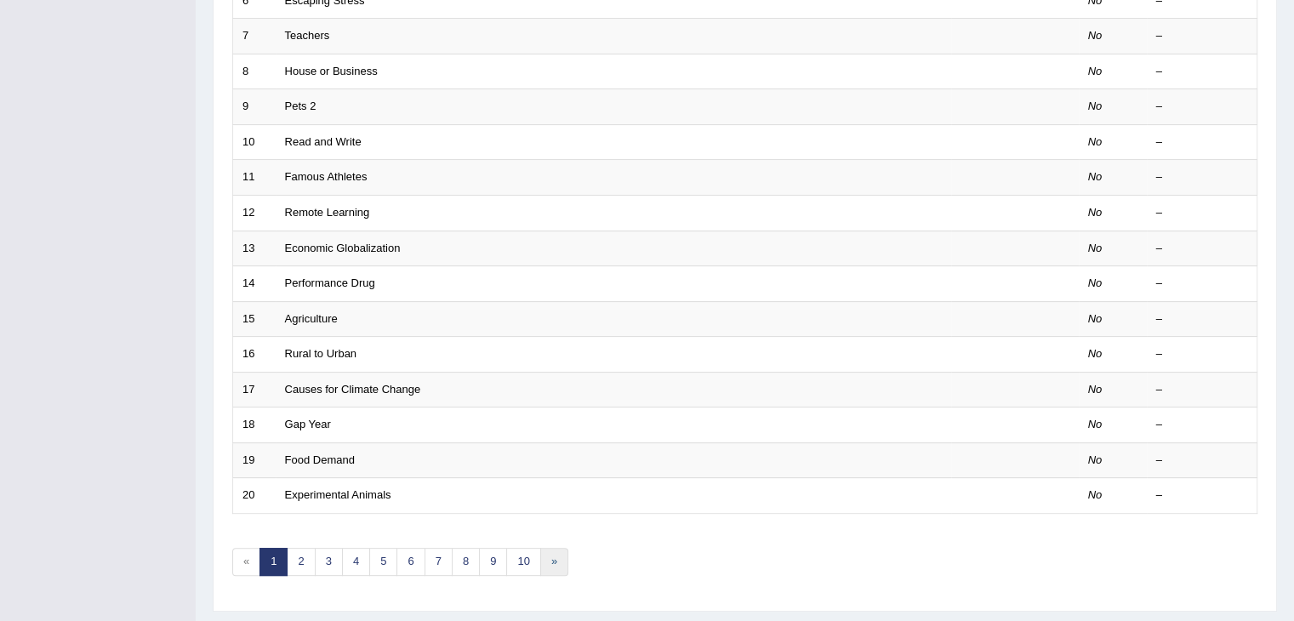
click at [551, 550] on link "»" at bounding box center [554, 562] width 28 height 28
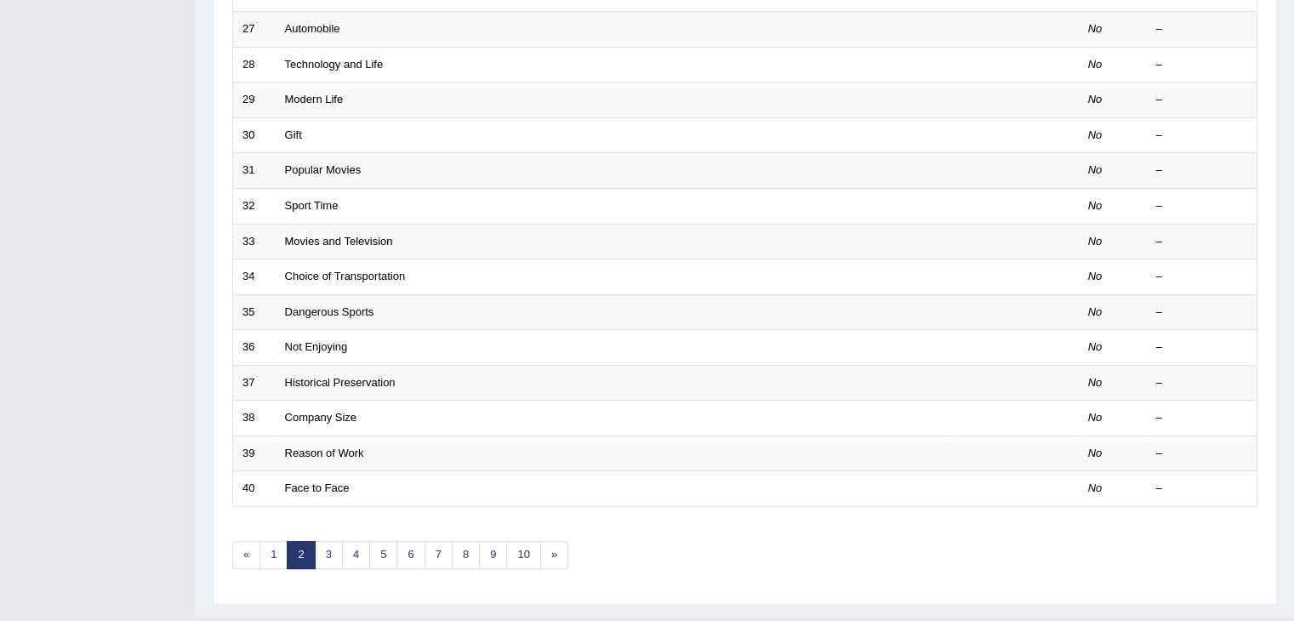
scroll to position [476, 0]
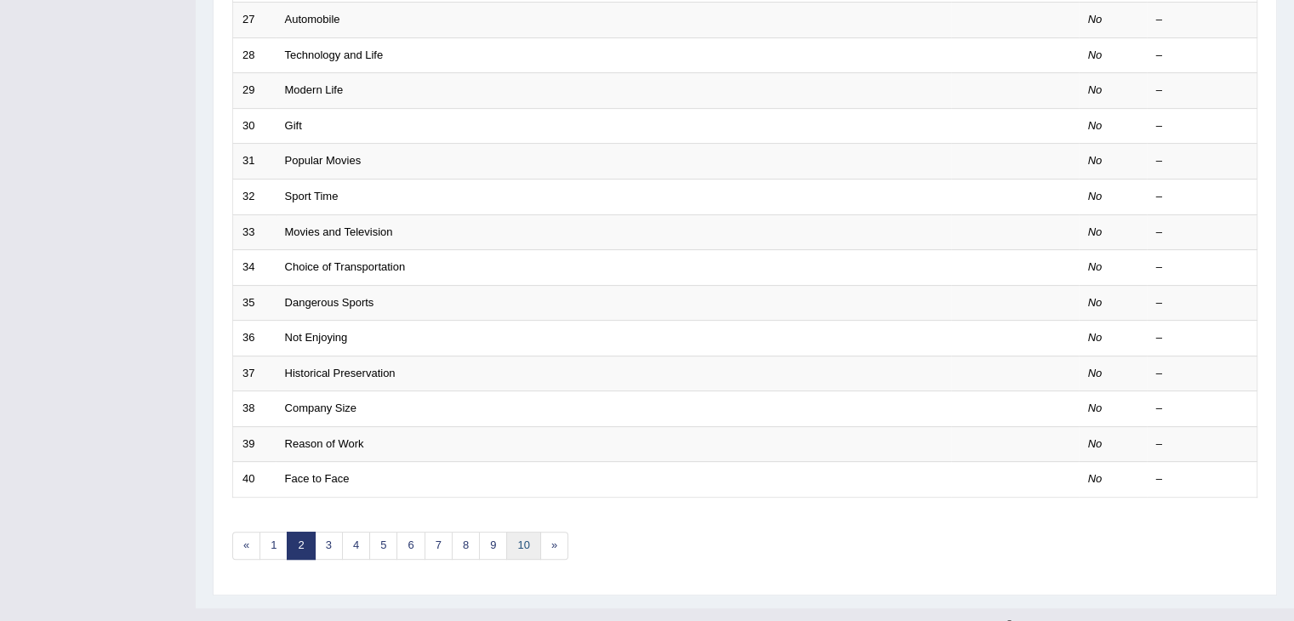
click at [521, 541] on link "10" at bounding box center [523, 546] width 34 height 28
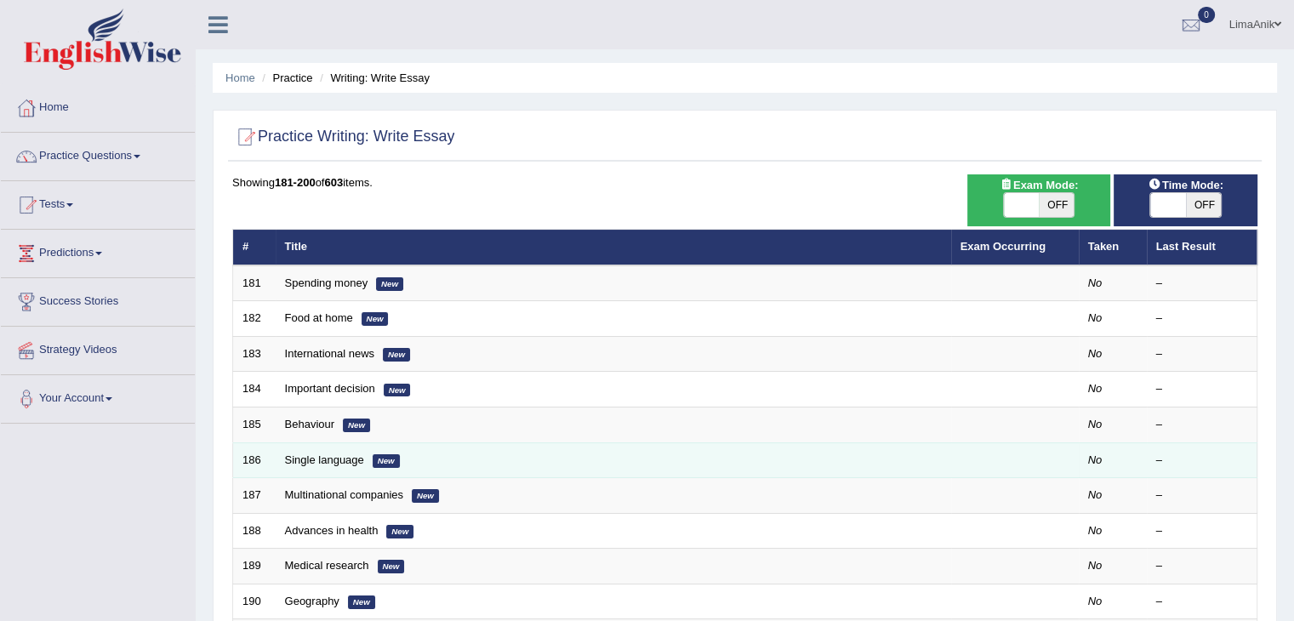
drag, startPoint x: 0, startPoint y: 0, endPoint x: 800, endPoint y: 474, distance: 929.8
click at [800, 474] on td "Single language New" at bounding box center [614, 461] width 676 height 36
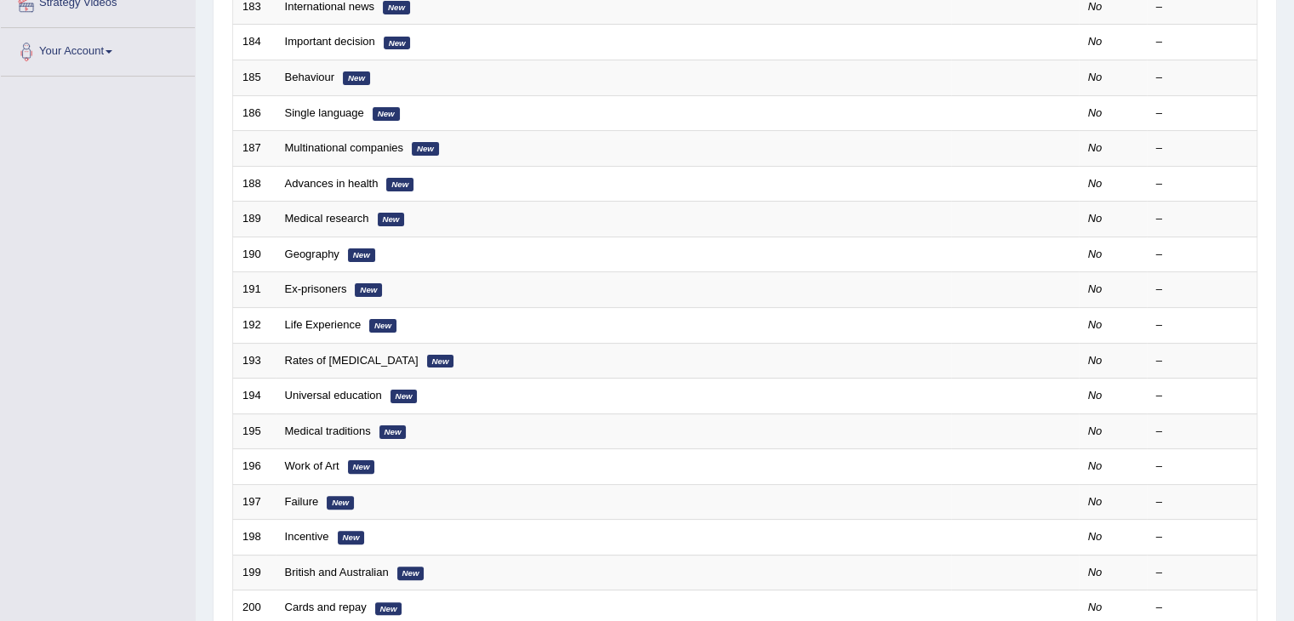
scroll to position [500, 0]
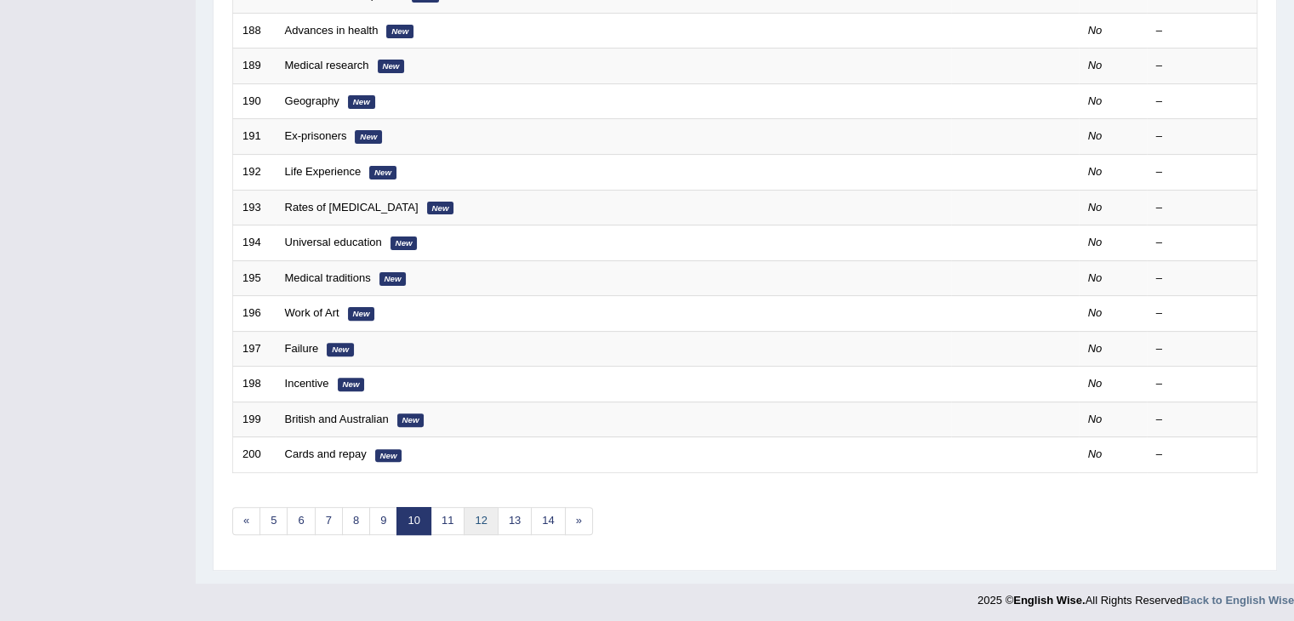
click at [482, 509] on link "12" at bounding box center [481, 521] width 34 height 28
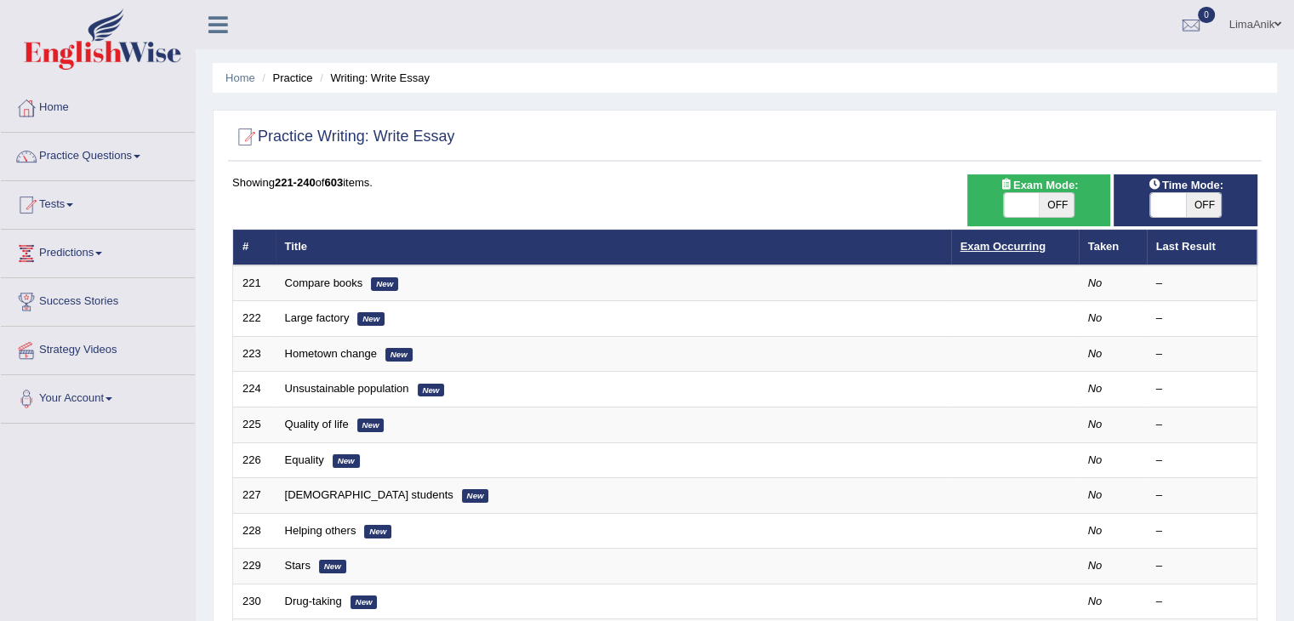
click at [1011, 248] on link "Exam Occurring" at bounding box center [1003, 246] width 85 height 13
